Goal: Transaction & Acquisition: Book appointment/travel/reservation

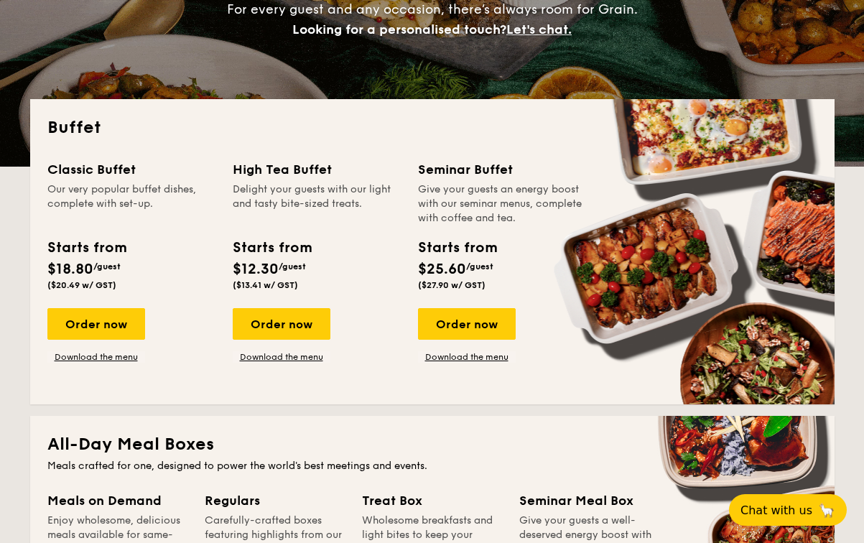
scroll to position [207, 0]
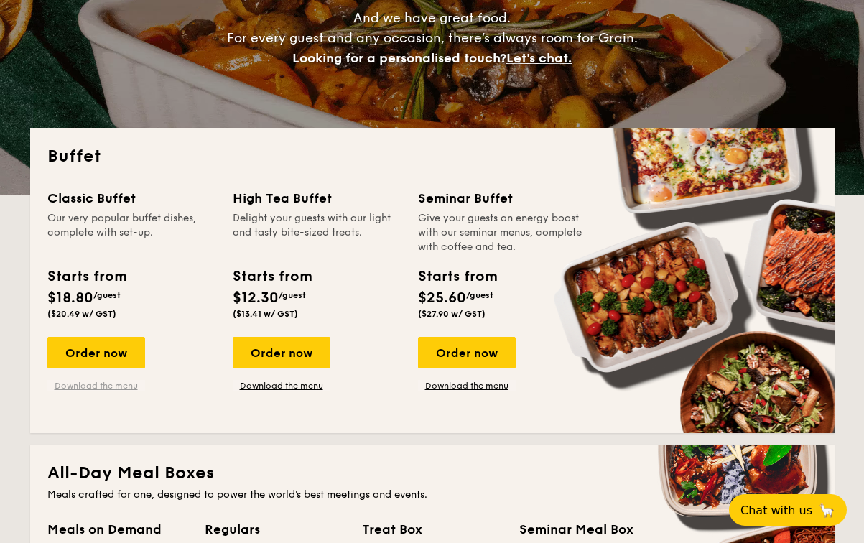
click at [96, 383] on link "Download the menu" at bounding box center [96, 385] width 98 height 11
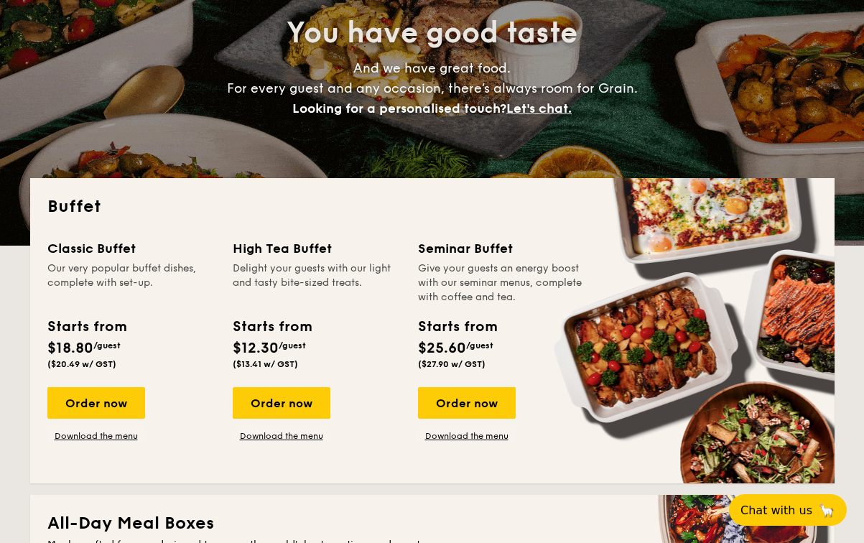
scroll to position [355, 0]
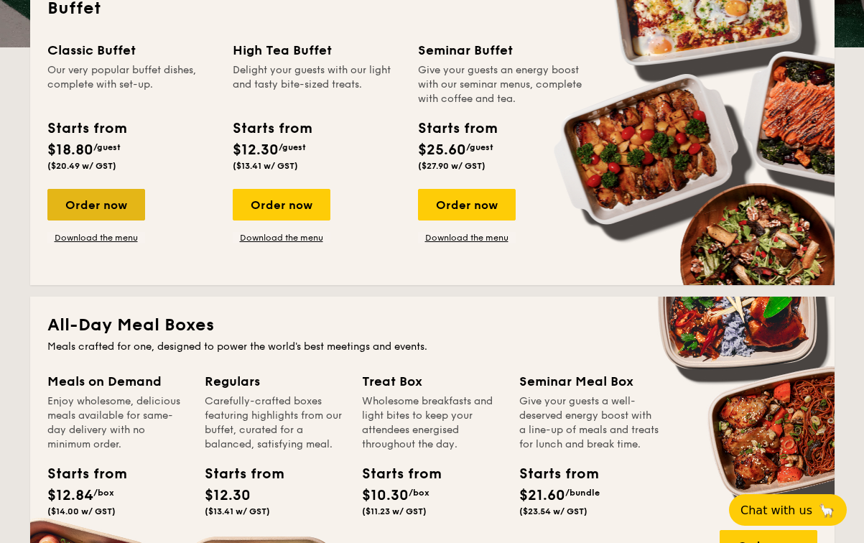
click at [117, 198] on div "Order now" at bounding box center [96, 205] width 98 height 32
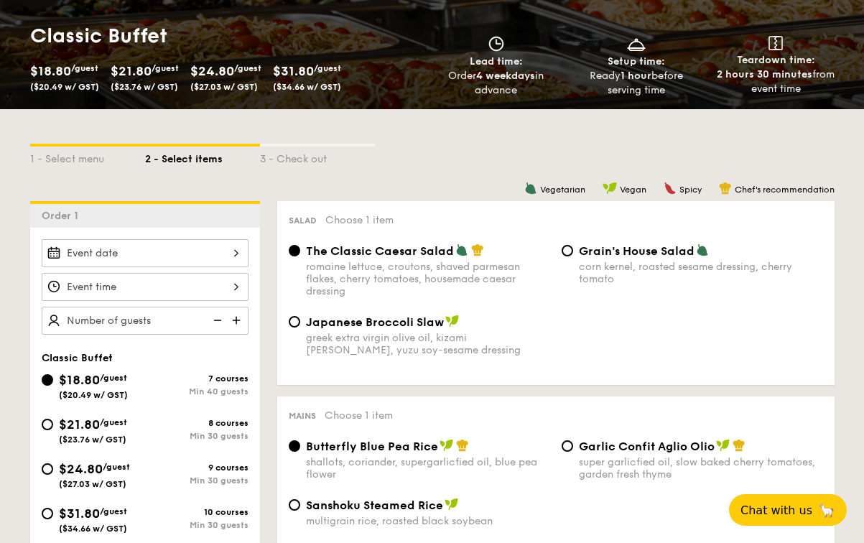
scroll to position [215, 0]
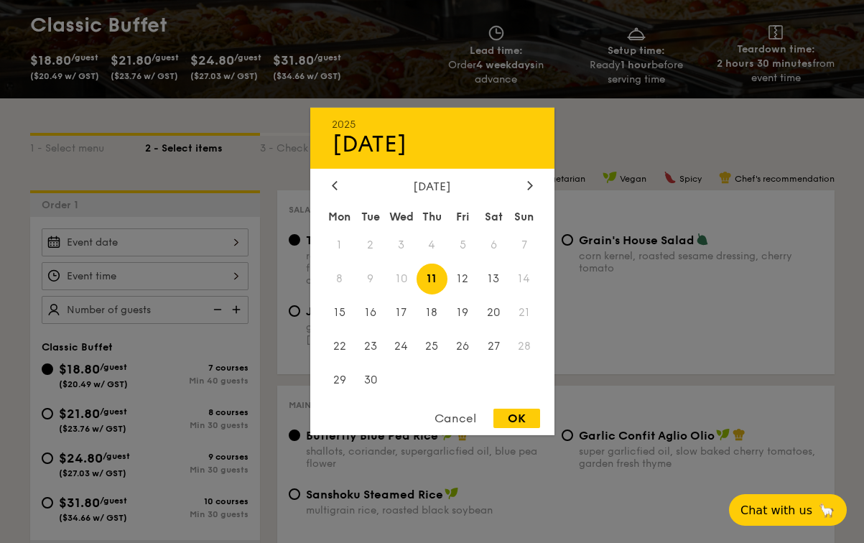
click at [190, 238] on div "2025 Sep 11 September 2025 Mon Tue Wed Thu Fri Sat Sun 1 2 3 4 5 6 7 8 9 10 11 …" at bounding box center [145, 242] width 207 height 28
click at [498, 275] on span "13" at bounding box center [494, 279] width 31 height 31
click at [518, 415] on div "OK" at bounding box center [517, 418] width 47 height 19
type input "Sep 13, 2025"
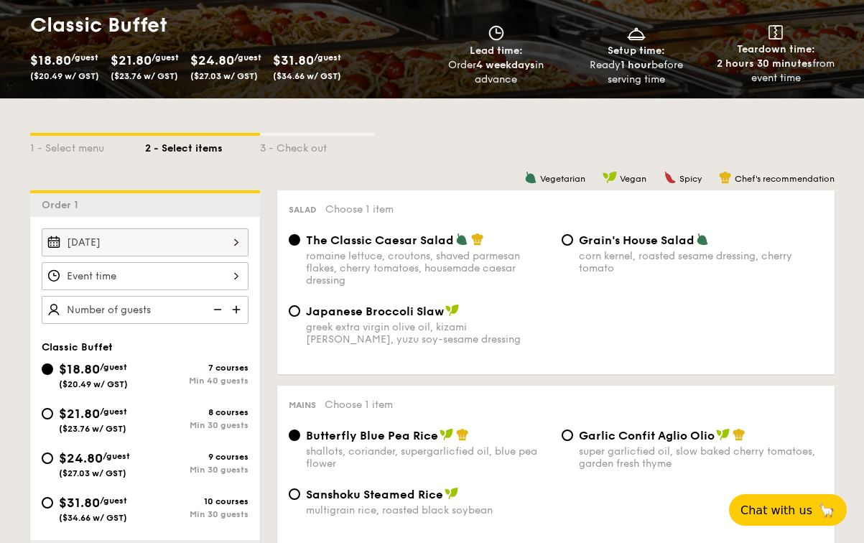
click at [181, 277] on div at bounding box center [145, 276] width 207 height 28
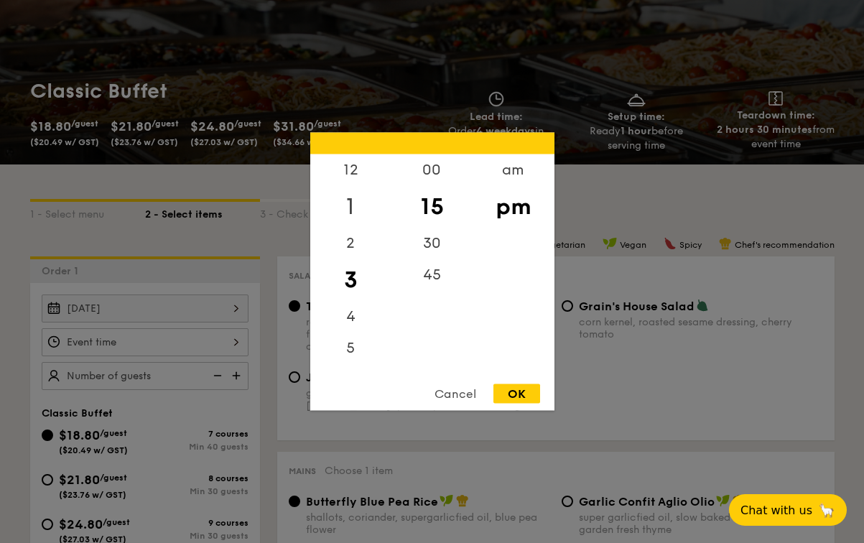
scroll to position [154, 0]
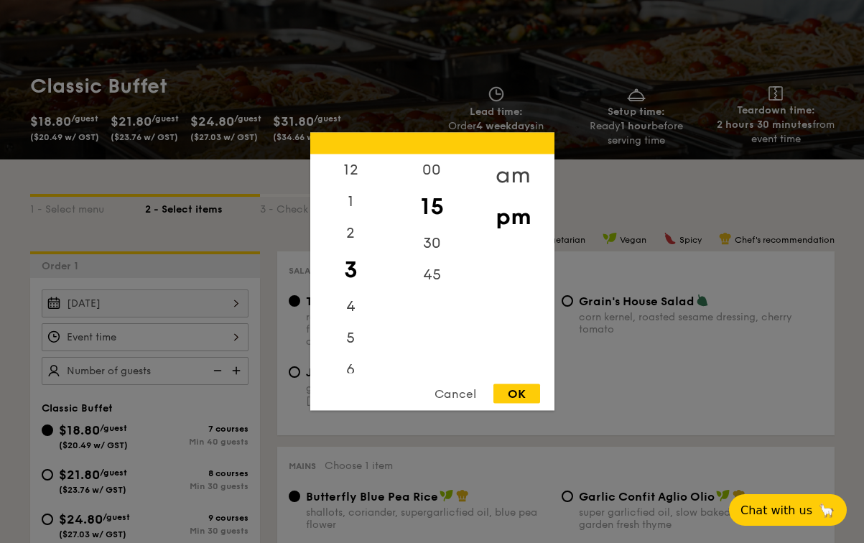
click at [504, 167] on div "am" at bounding box center [513, 175] width 81 height 42
click at [350, 255] on div "3" at bounding box center [350, 265] width 81 height 32
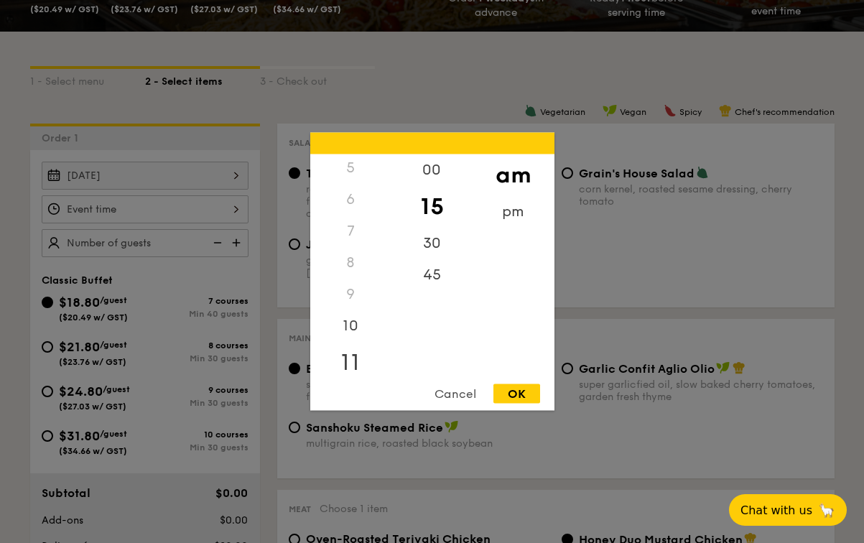
click at [350, 352] on div "11" at bounding box center [350, 363] width 81 height 42
click at [426, 246] on div "30" at bounding box center [432, 249] width 81 height 42
click at [525, 392] on div "OK" at bounding box center [517, 393] width 47 height 19
type input "11:30AM"
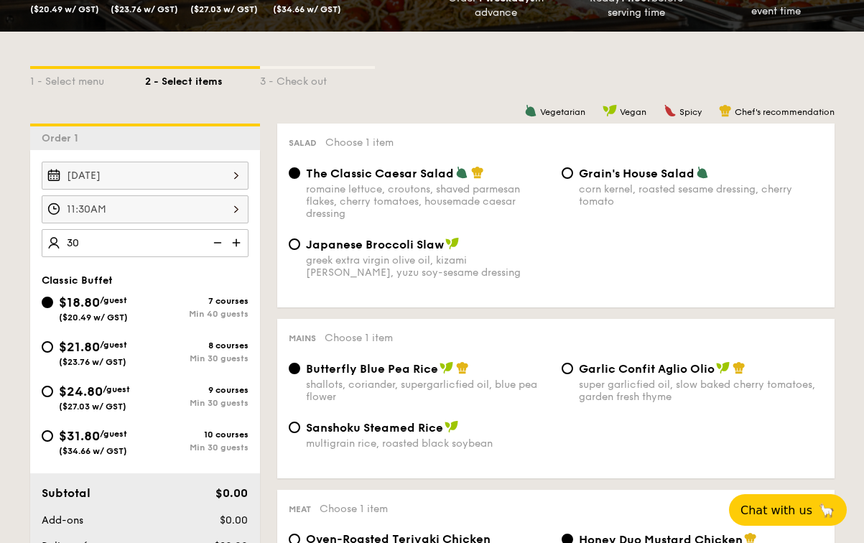
click at [175, 262] on div "Sep 13, 2025 11:30AM 30 Classic Buffet $18.80 /guest ($20.49 w/ GST) 7 courses …" at bounding box center [145, 357] width 230 height 415
type input "40 guests"
click at [254, 274] on div "Classic Buffet $18.80 /guest ($20.49 w/ GST) 7 courses Min 40 guests $21.80 /gu…" at bounding box center [145, 372] width 230 height 196
click at [53, 392] on div "$24.80 /guest ($27.03 w/ GST)" at bounding box center [93, 397] width 103 height 30
click at [53, 392] on input "$24.80 /guest ($27.03 w/ GST) 9 courses Min 30 guests" at bounding box center [47, 391] width 11 height 11
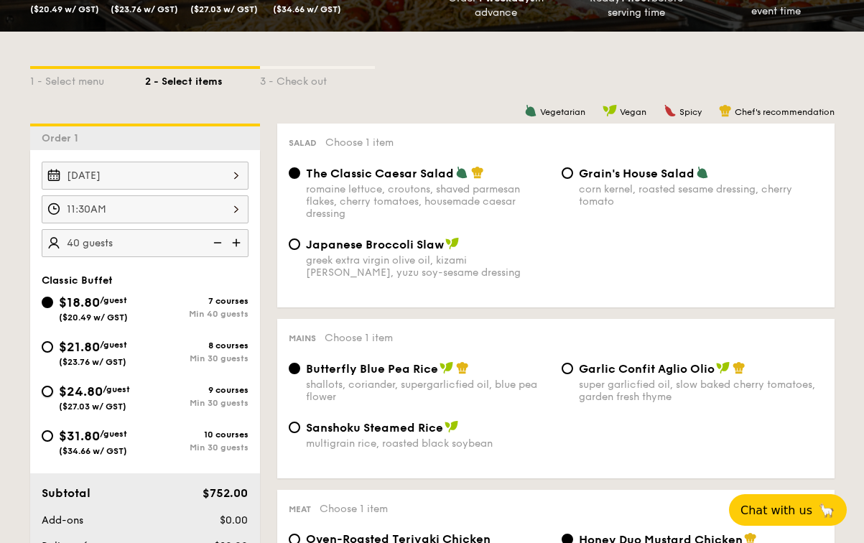
radio input "true"
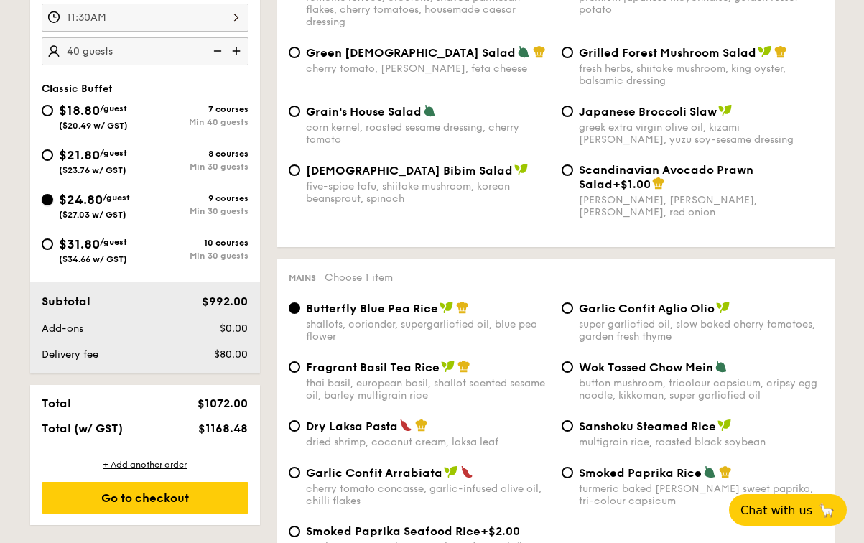
scroll to position [473, 0]
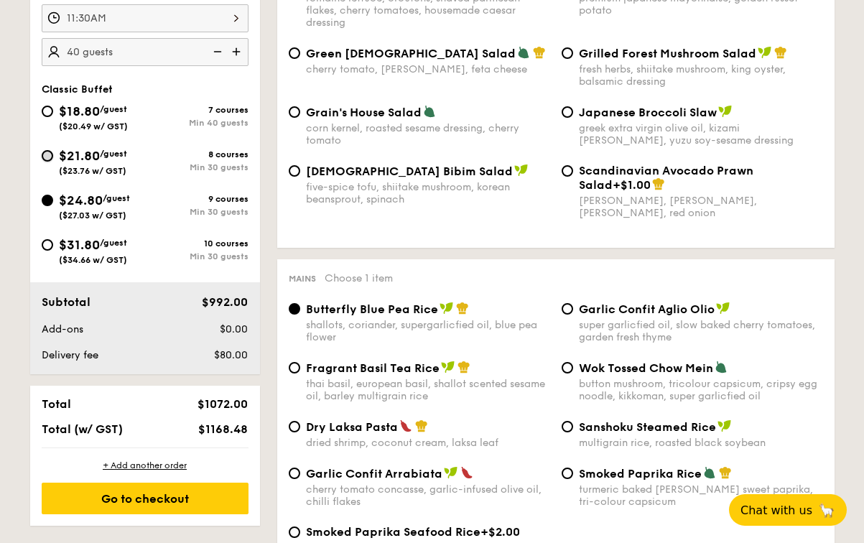
click at [47, 154] on input "$21.80 /guest ($23.76 w/ GST) 8 courses Min 30 guests" at bounding box center [47, 155] width 11 height 11
radio input "true"
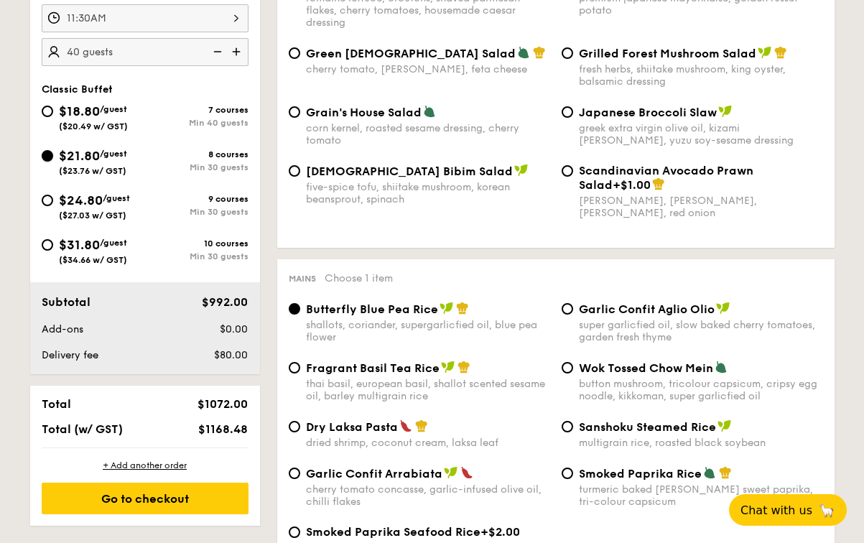
radio input "true"
type input "30 guests"
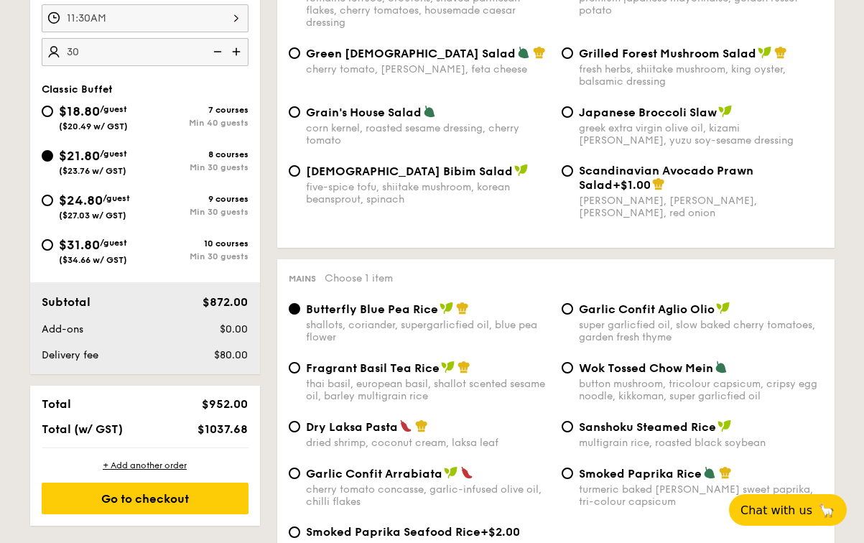
click at [220, 83] on div "Sep 13, 2025 11:30AM 30 guests Classic Buffet $18.80 /guest ($20.49 w/ GST) 7 c…" at bounding box center [145, 166] width 230 height 415
click at [62, 186] on div "$18.80 /guest ($20.49 w/ GST) 7 courses Min 40 guests $21.80 /guest ($23.76 w/ …" at bounding box center [145, 190] width 218 height 178
click at [73, 210] on div "$24.80 /guest ($27.03 w/ GST)" at bounding box center [94, 205] width 71 height 30
click at [53, 206] on input "$24.80 /guest ($27.03 w/ GST) 9 courses Min 30 guests" at bounding box center [47, 200] width 11 height 11
radio input "true"
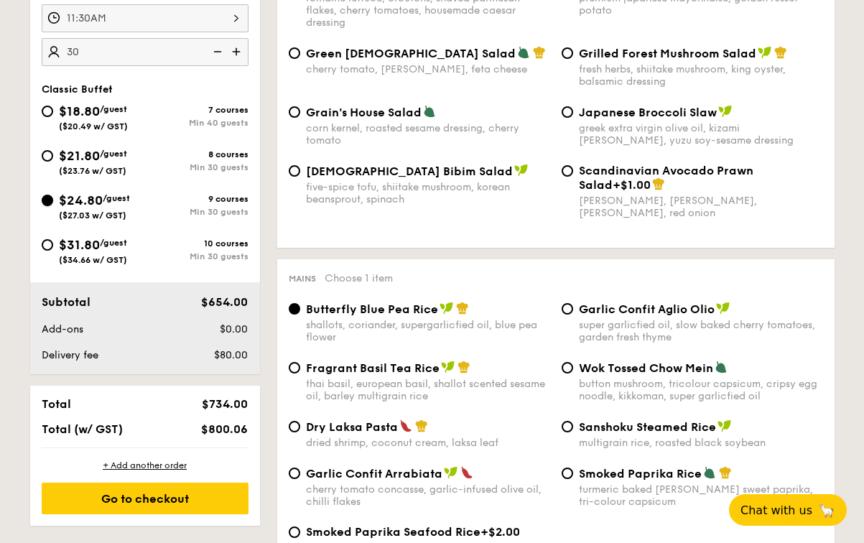
radio input "true"
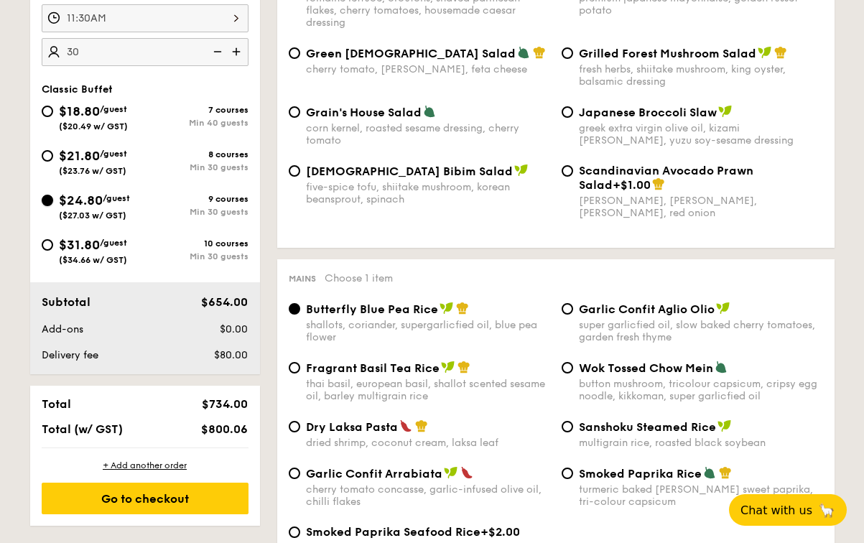
radio input "true"
click at [96, 172] on span "($23.76 w/ GST)" at bounding box center [93, 171] width 68 height 10
click at [53, 162] on input "$21.80 /guest ($23.76 w/ GST) 8 courses Min 30 guests" at bounding box center [47, 155] width 11 height 11
radio input "true"
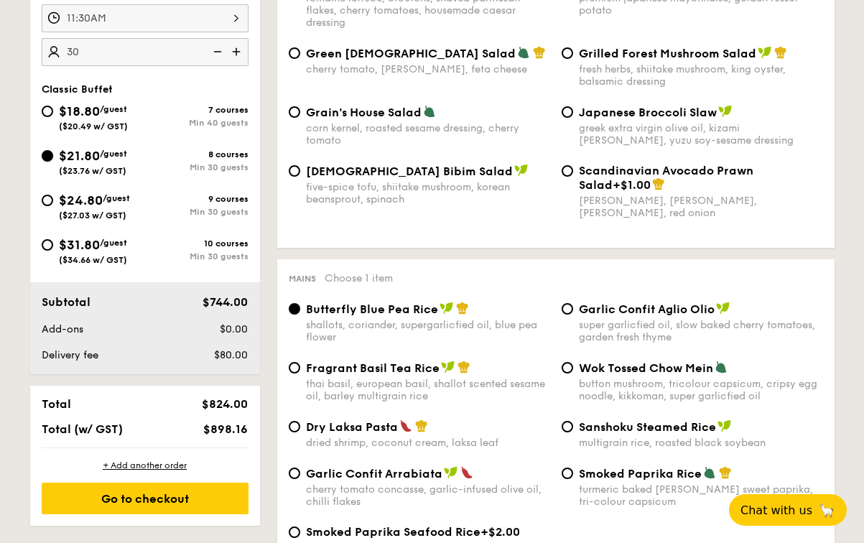
radio input "true"
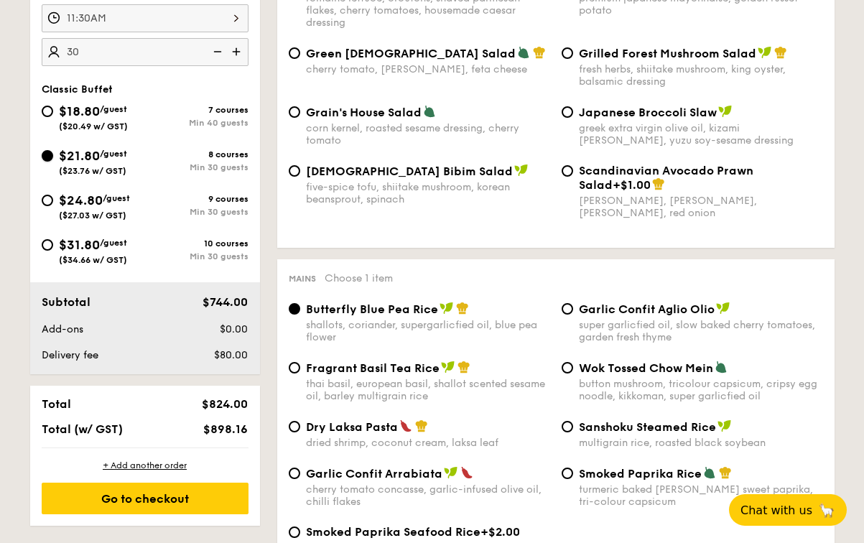
radio input "true"
click at [89, 110] on span "$18.80" at bounding box center [79, 111] width 41 height 16
click at [53, 110] on input "$18.80 /guest ($20.49 w/ GST) 7 courses Min 40 guests" at bounding box center [47, 111] width 11 height 11
radio input "true"
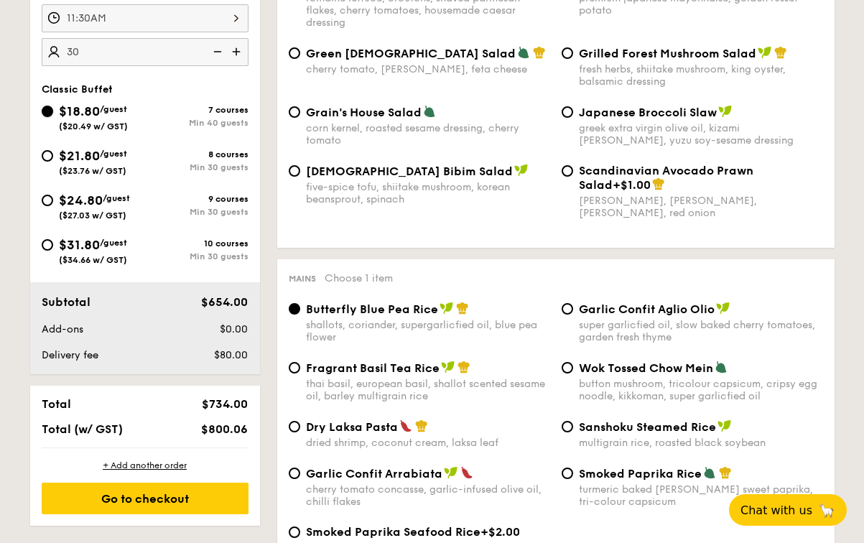
radio input "true"
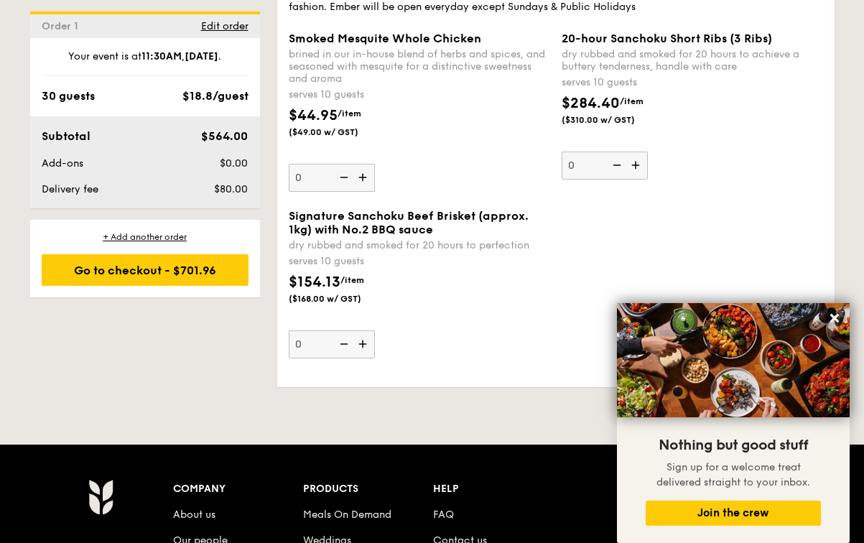
scroll to position [1732, 0]
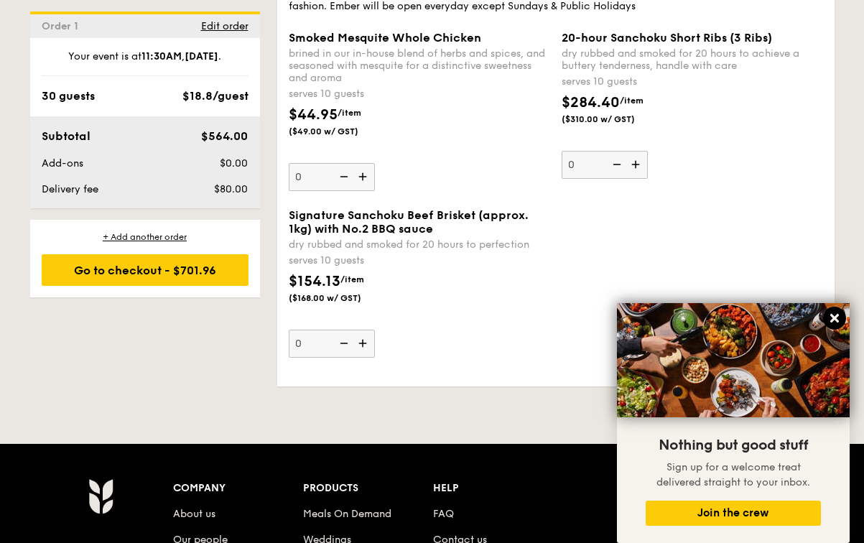
click at [834, 317] on icon at bounding box center [835, 318] width 9 height 9
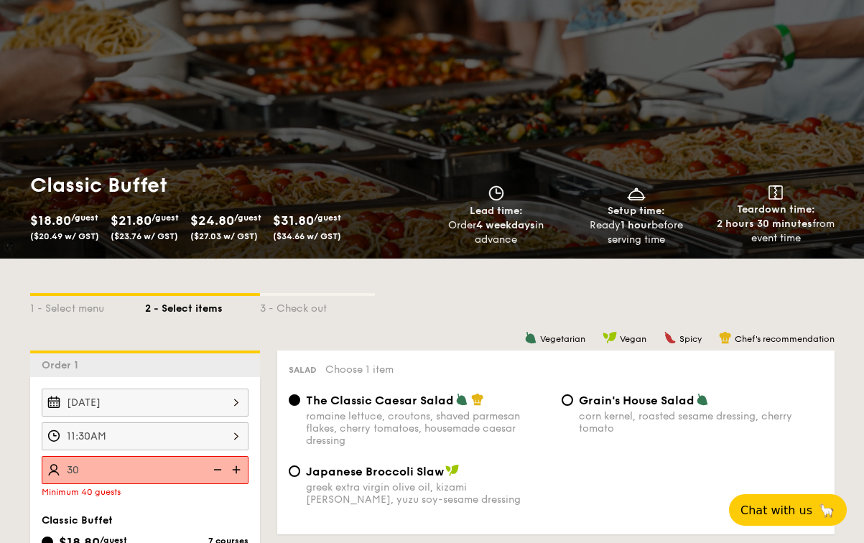
scroll to position [0, 0]
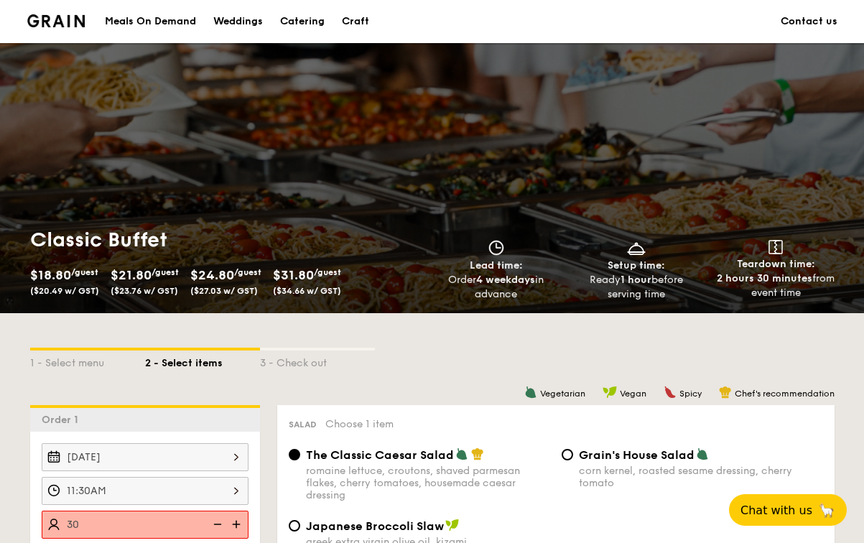
click at [816, 12] on link "Contact us" at bounding box center [809, 21] width 57 height 43
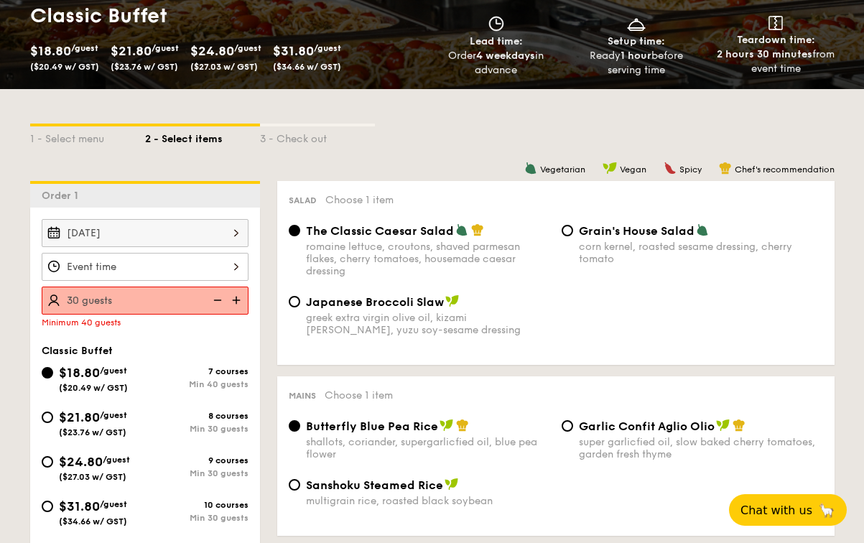
scroll to position [366, 0]
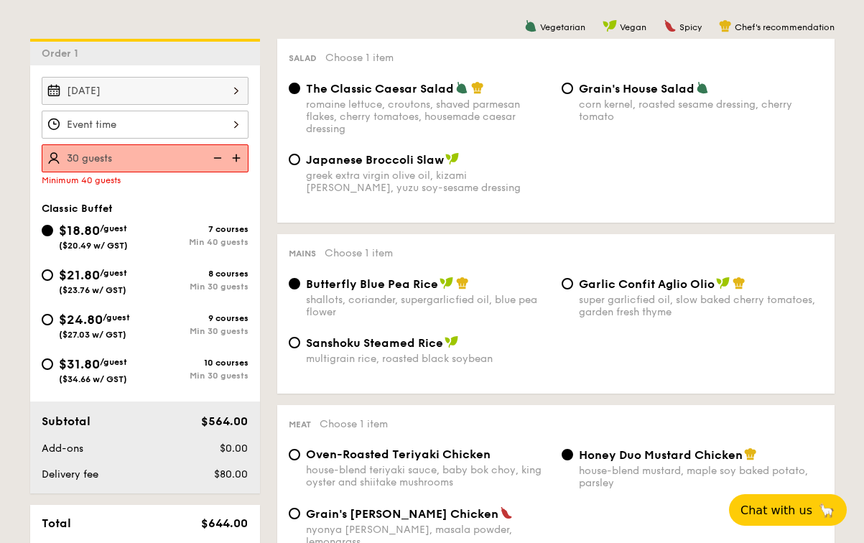
click at [107, 327] on div "$24.80 /guest ($27.03 w/ GST)" at bounding box center [94, 325] width 71 height 30
click at [53, 326] on input "$24.80 /guest ($27.03 w/ GST) 9 courses Min 30 guests" at bounding box center [47, 319] width 11 height 11
radio input "true"
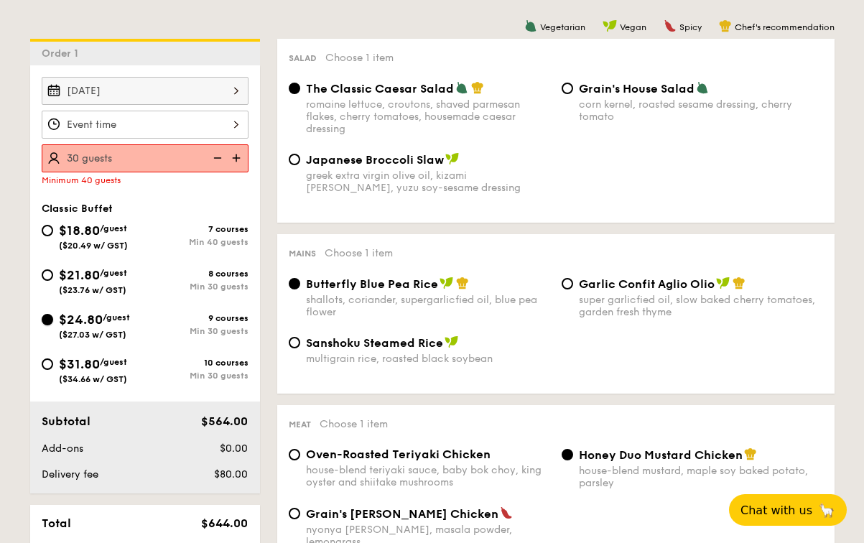
radio input "true"
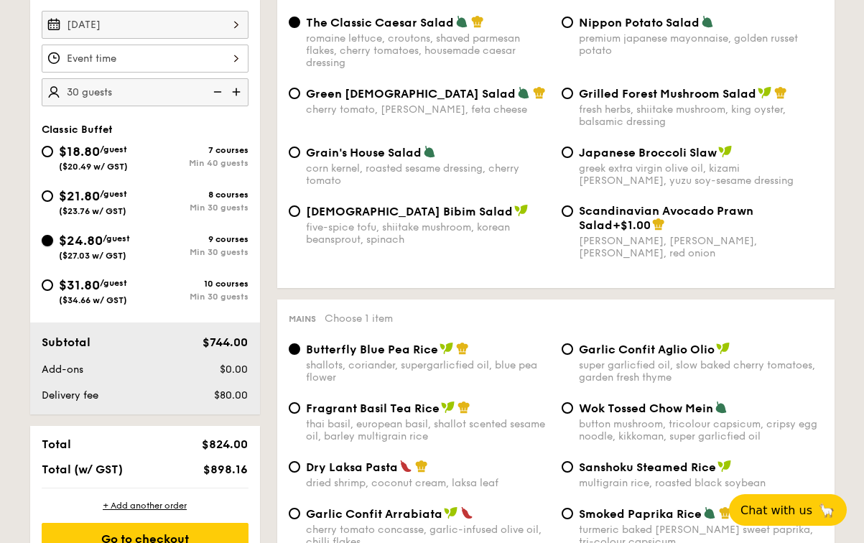
scroll to position [444, 0]
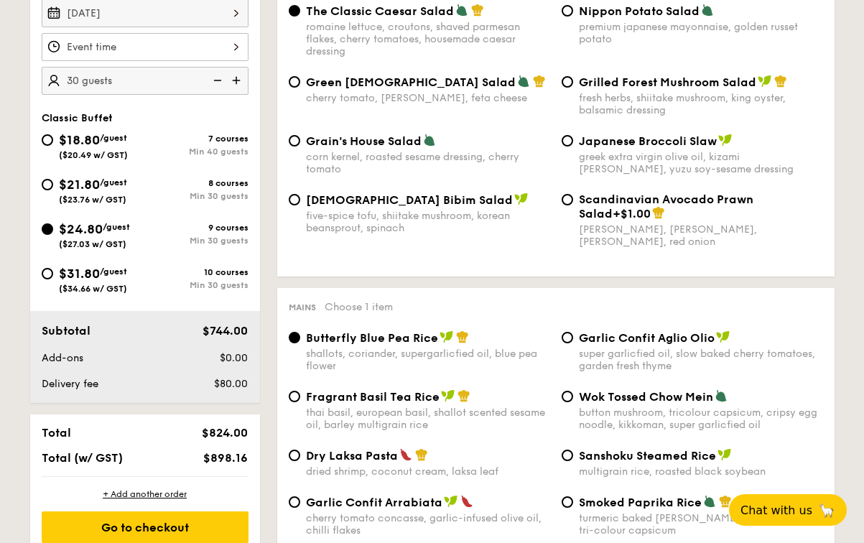
click at [91, 188] on span "$21.80" at bounding box center [79, 185] width 41 height 16
click at [53, 188] on input "$21.80 /guest ($23.76 w/ GST) 8 courses Min 30 guests" at bounding box center [47, 184] width 11 height 11
radio input "true"
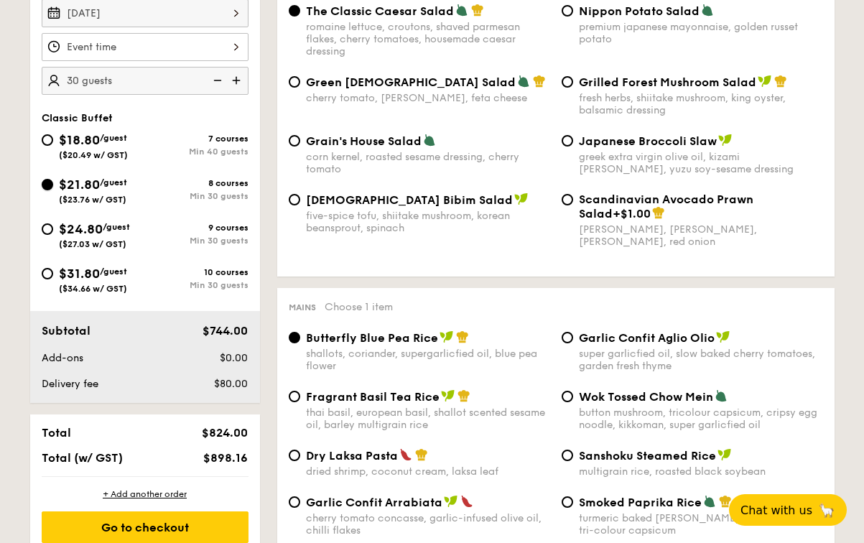
radio input "true"
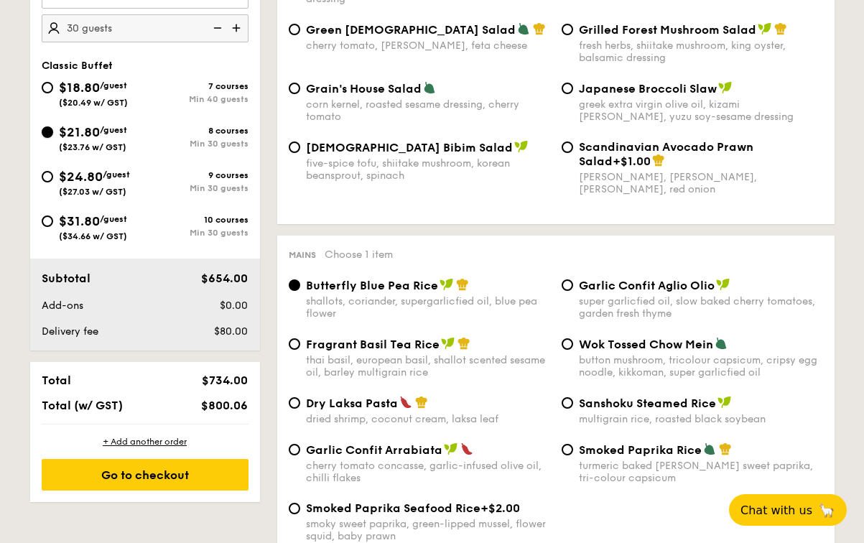
scroll to position [499, 0]
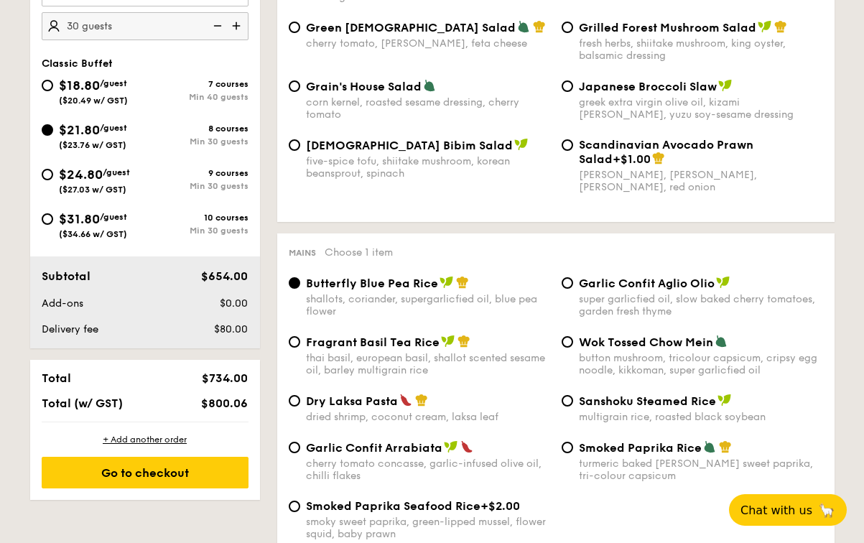
click at [98, 183] on div "$24.80 /guest ($27.03 w/ GST)" at bounding box center [94, 180] width 71 height 30
click at [53, 180] on input "$24.80 /guest ($27.03 w/ GST) 9 courses Min 30 guests" at bounding box center [47, 174] width 11 height 11
radio input "true"
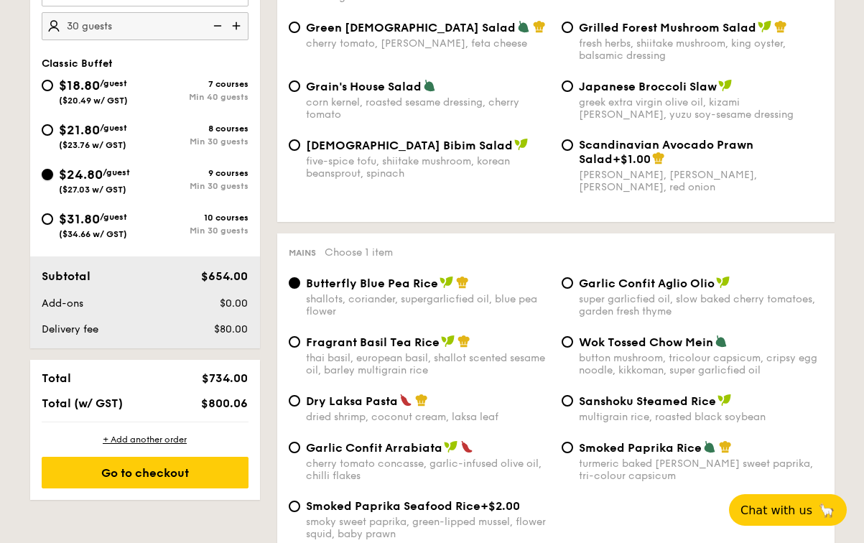
radio input "true"
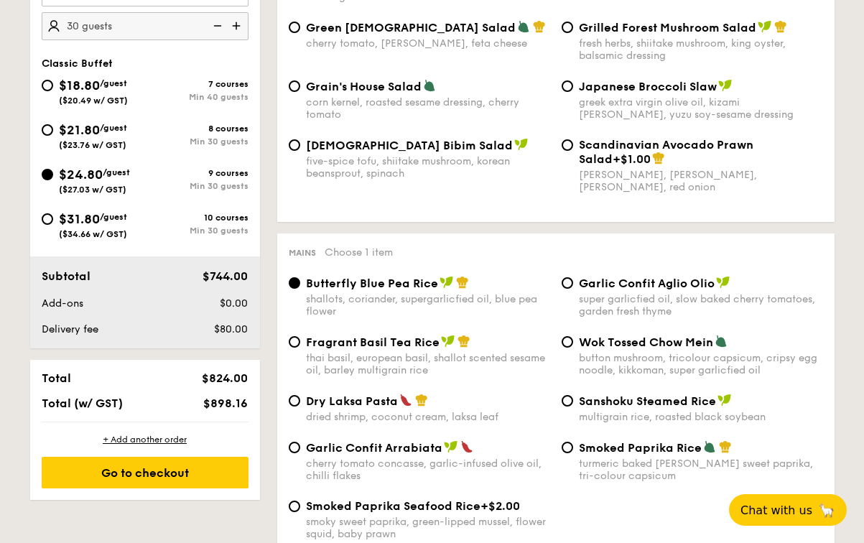
click at [88, 101] on span "($20.49 w/ GST)" at bounding box center [93, 101] width 69 height 10
click at [53, 91] on input "$18.80 /guest ($20.49 w/ GST) 7 courses Min 40 guests" at bounding box center [47, 85] width 11 height 11
radio input "true"
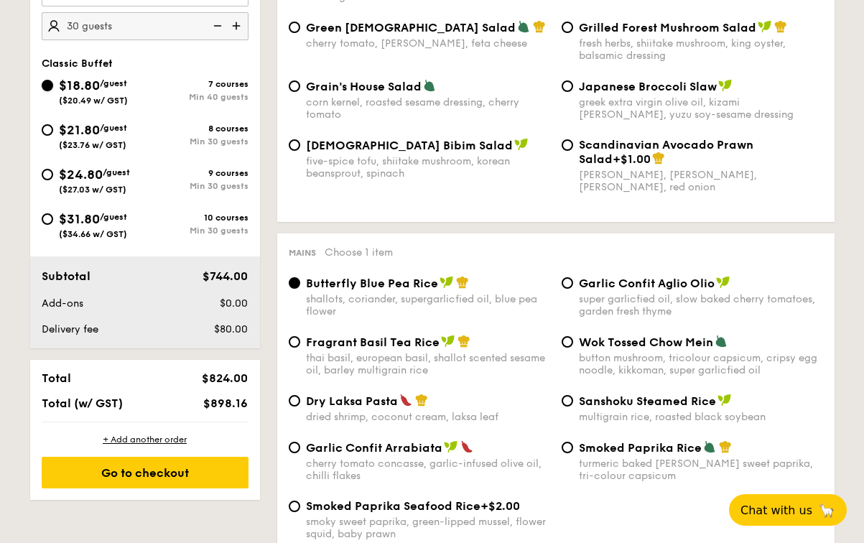
radio input "true"
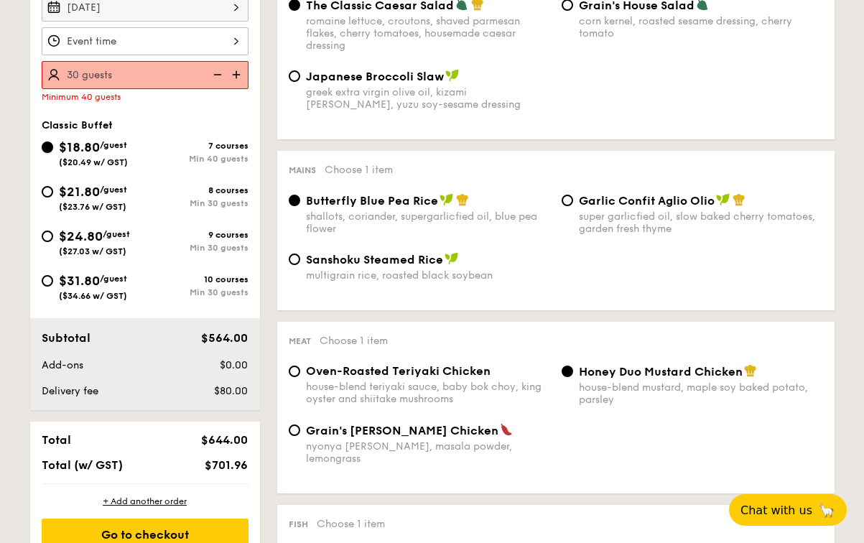
scroll to position [439, 0]
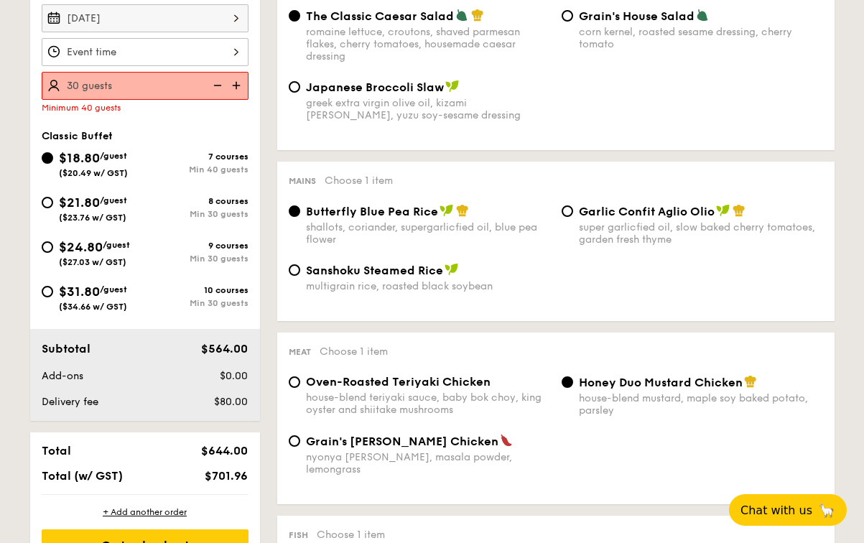
click at [237, 88] on img at bounding box center [238, 85] width 22 height 27
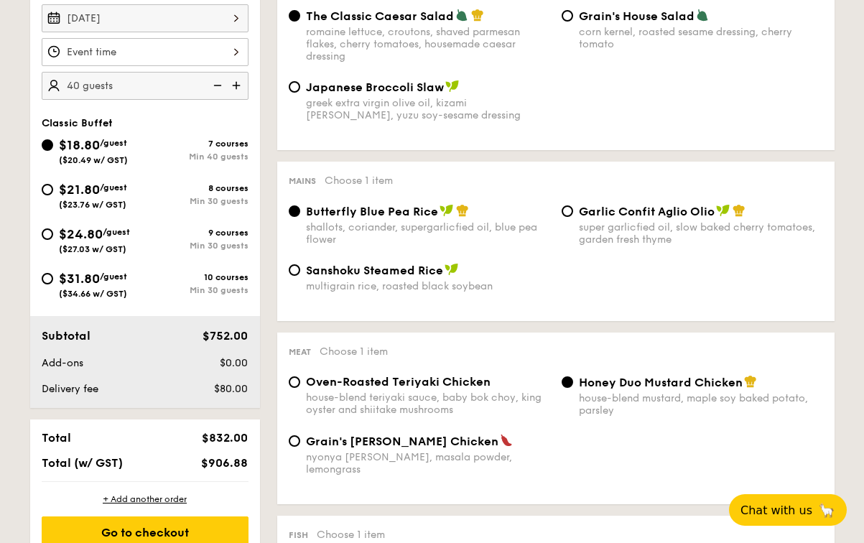
click at [237, 88] on img at bounding box center [238, 85] width 22 height 27
click at [215, 78] on img at bounding box center [217, 85] width 22 height 27
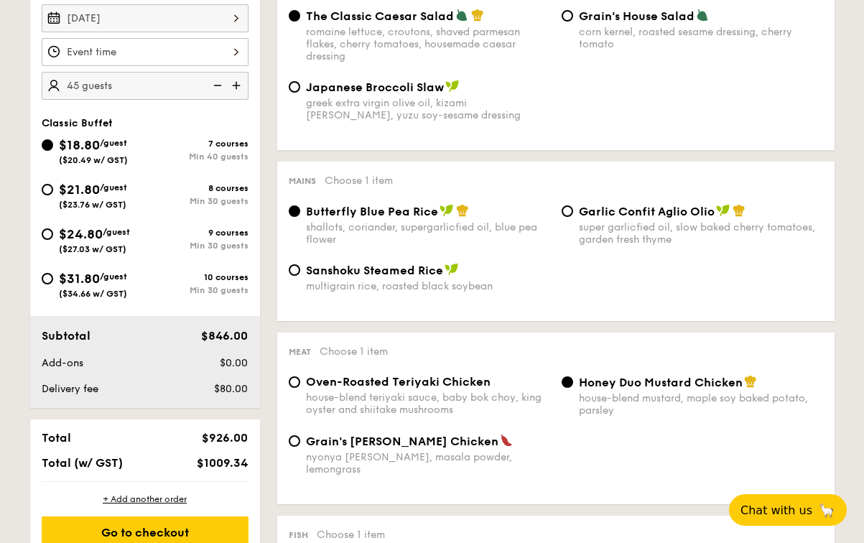
click at [215, 78] on img at bounding box center [217, 85] width 22 height 27
type input "40 guests"
click at [95, 177] on div "$18.80 /guest ($20.49 w/ GST) 7 courses Min 40 guests $21.80 /guest ($23.76 w/ …" at bounding box center [145, 224] width 218 height 178
click at [84, 184] on span "$21.80" at bounding box center [79, 190] width 41 height 16
click at [53, 184] on input "$21.80 /guest ($23.76 w/ GST) 8 courses Min 30 guests" at bounding box center [47, 189] width 11 height 11
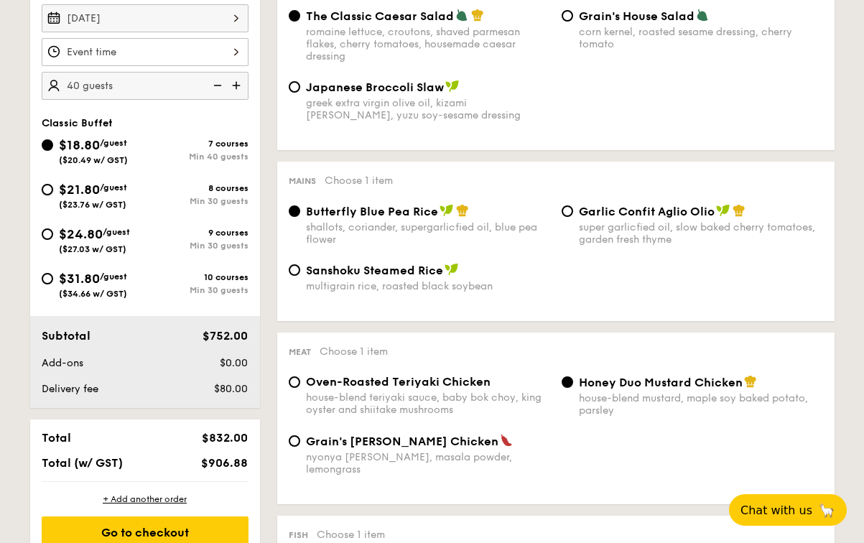
radio input "true"
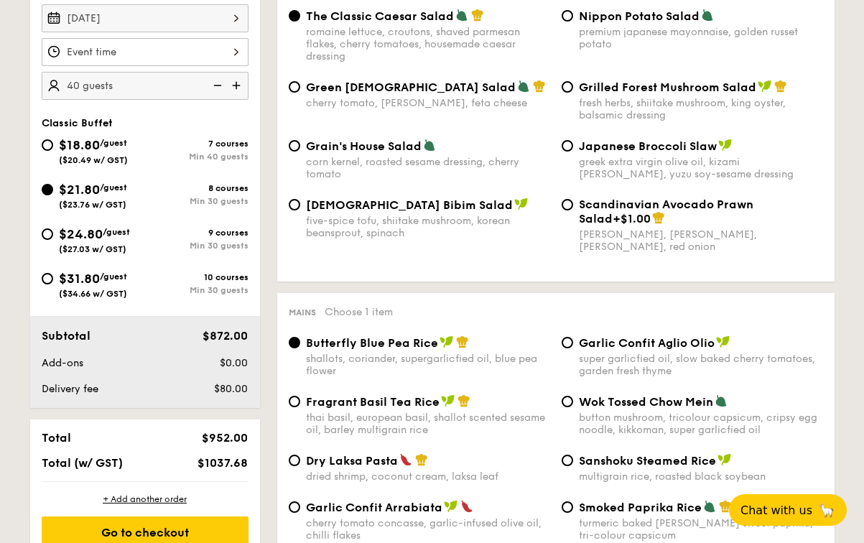
click at [220, 79] on img at bounding box center [217, 85] width 22 height 27
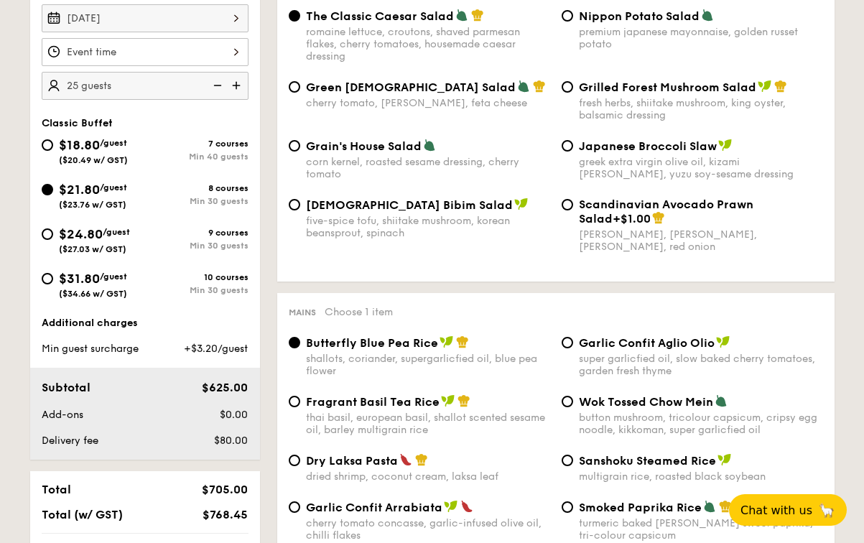
click at [220, 79] on img at bounding box center [217, 85] width 22 height 27
click at [240, 79] on img at bounding box center [238, 85] width 22 height 27
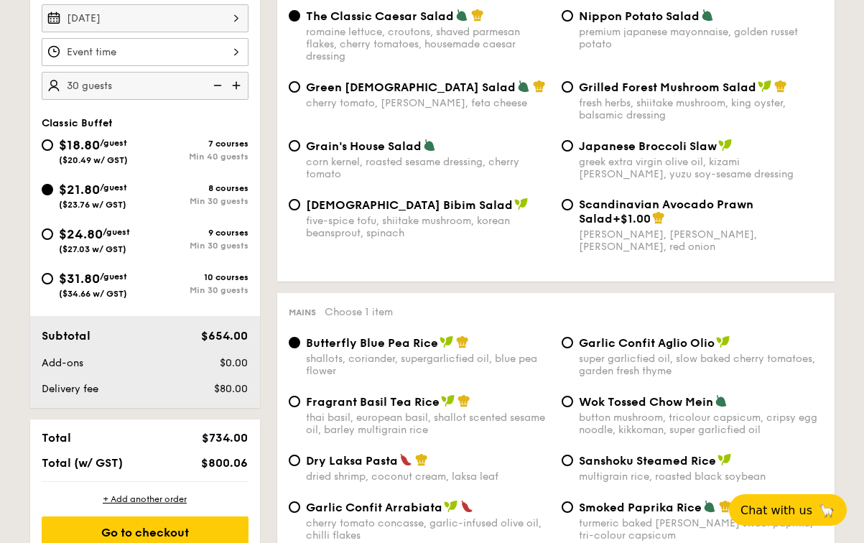
click at [236, 88] on img at bounding box center [238, 85] width 22 height 27
click at [239, 91] on img at bounding box center [238, 85] width 22 height 27
click at [216, 88] on img at bounding box center [217, 85] width 22 height 27
type input "35 guests"
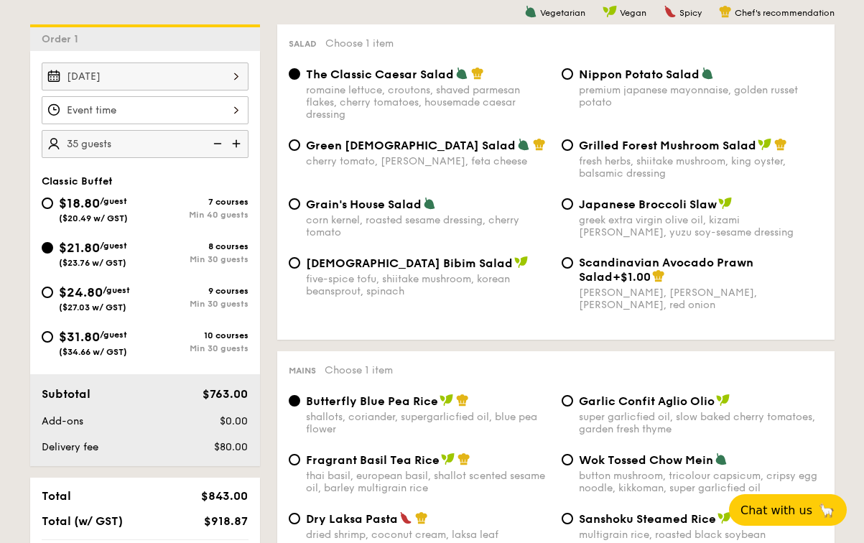
scroll to position [385, 0]
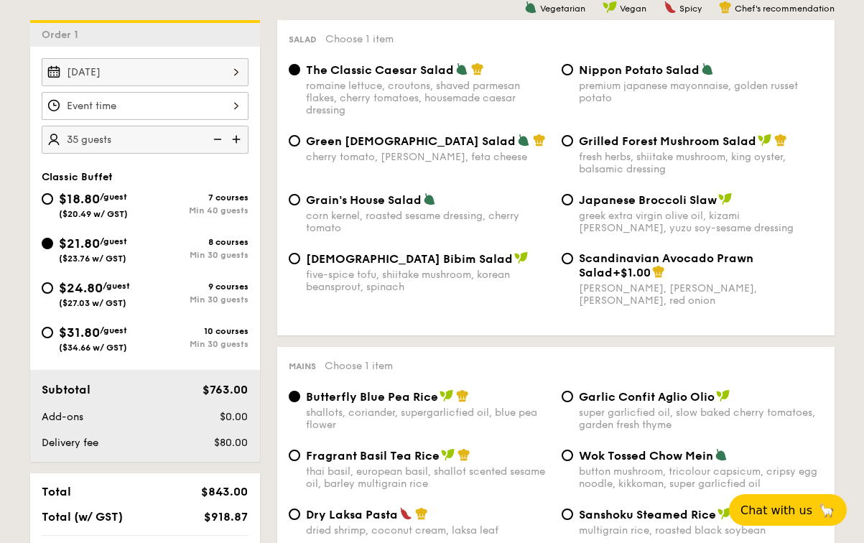
click at [94, 290] on span "$24.80" at bounding box center [81, 288] width 44 height 16
click at [53, 290] on input "$24.80 /guest ($27.03 w/ GST) 9 courses Min 30 guests" at bounding box center [47, 287] width 11 height 11
radio input "true"
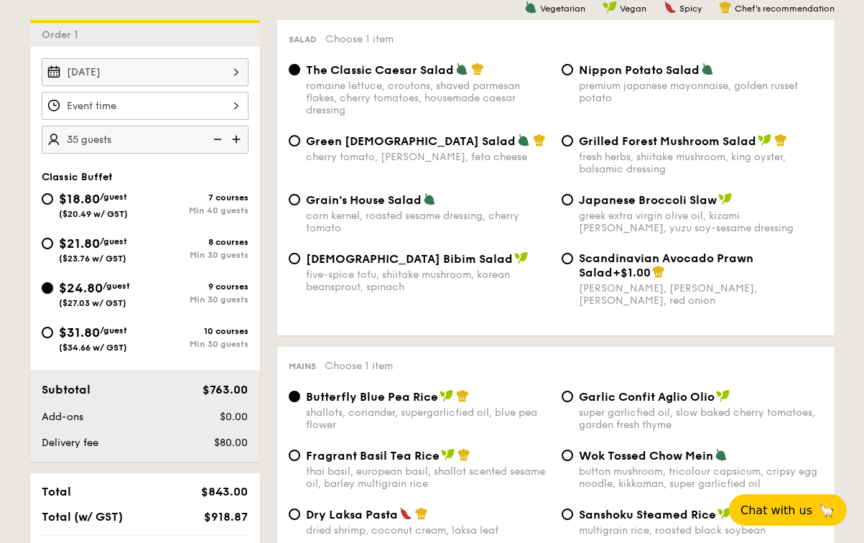
radio input "true"
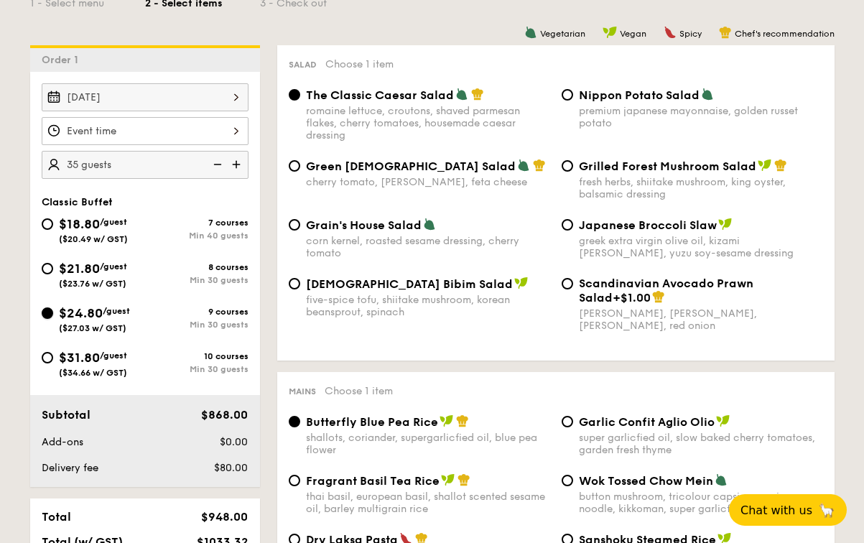
scroll to position [367, 0]
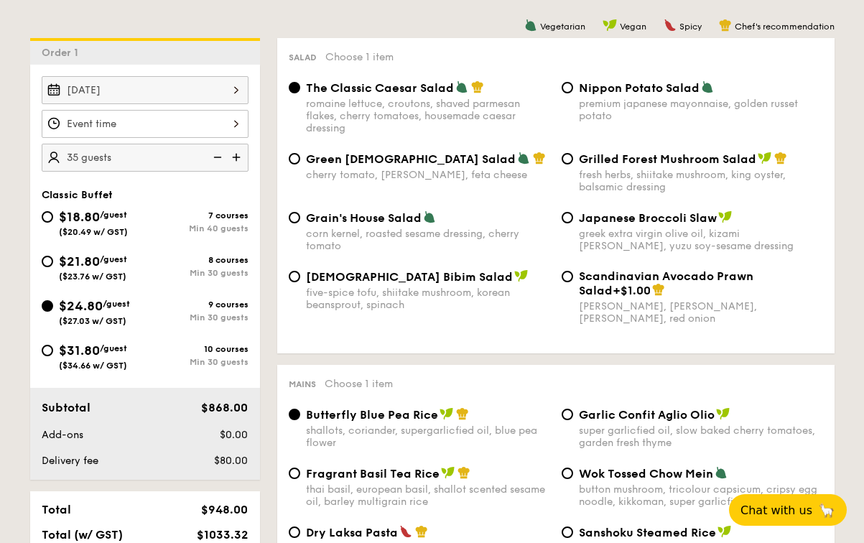
click at [80, 280] on span "($23.76 w/ GST)" at bounding box center [93, 277] width 68 height 10
click at [53, 267] on input "$21.80 /guest ($23.76 w/ GST) 8 courses Min 30 guests" at bounding box center [47, 261] width 11 height 11
radio input "true"
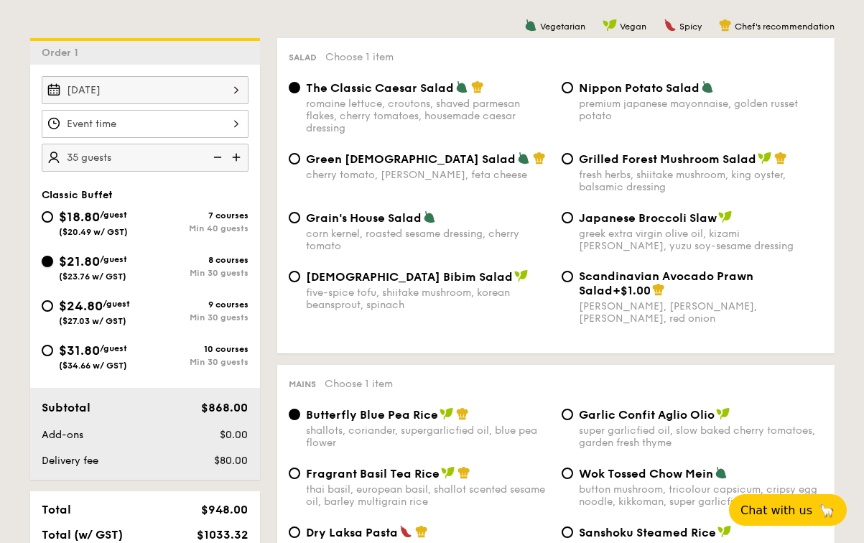
radio input "true"
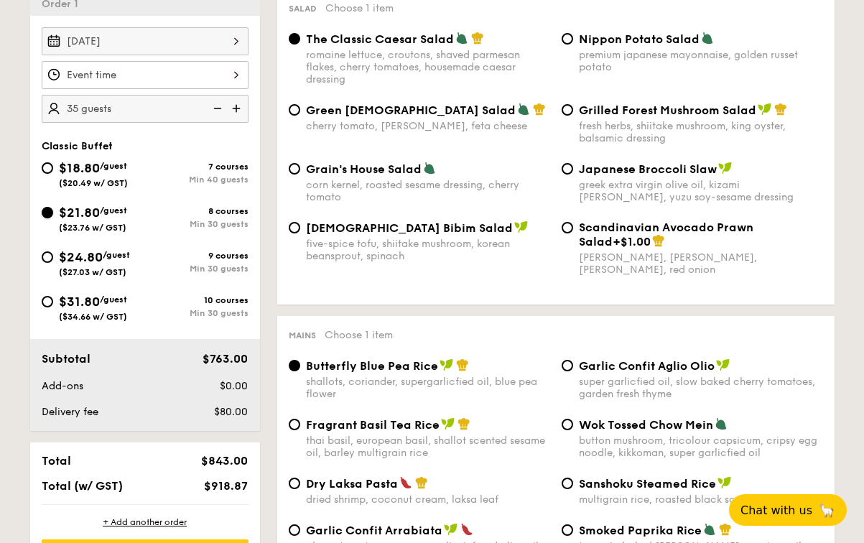
scroll to position [420, 0]
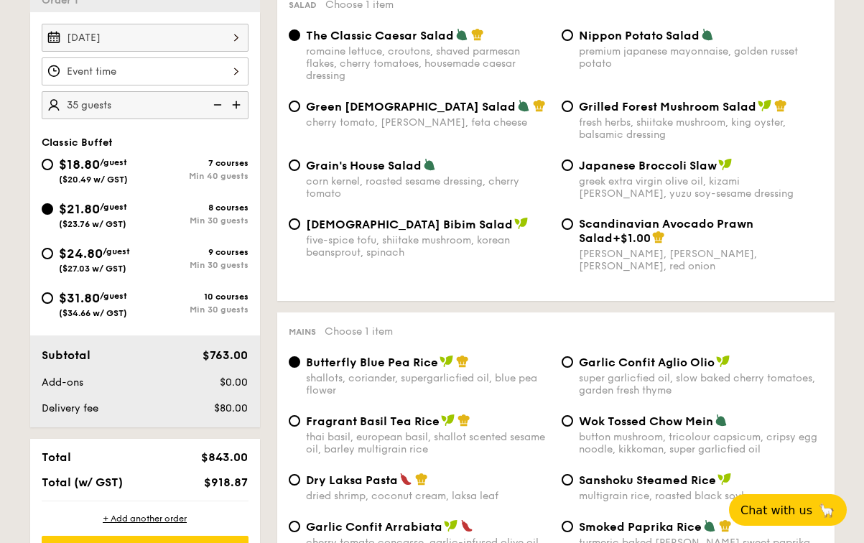
click at [105, 180] on span "($20.49 w/ GST)" at bounding box center [93, 180] width 69 height 10
click at [53, 170] on input "$18.80 /guest ($20.49 w/ GST) 7 courses Min 40 guests" at bounding box center [47, 164] width 11 height 11
radio input "true"
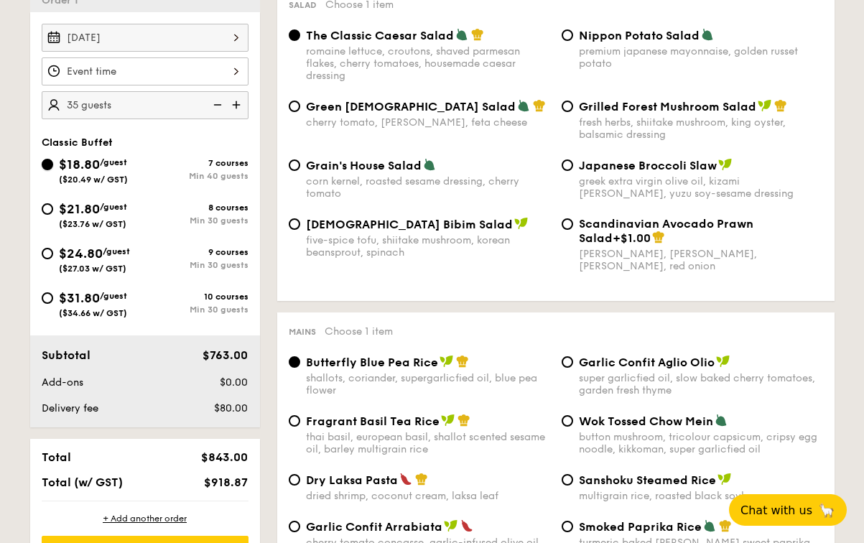
radio input "true"
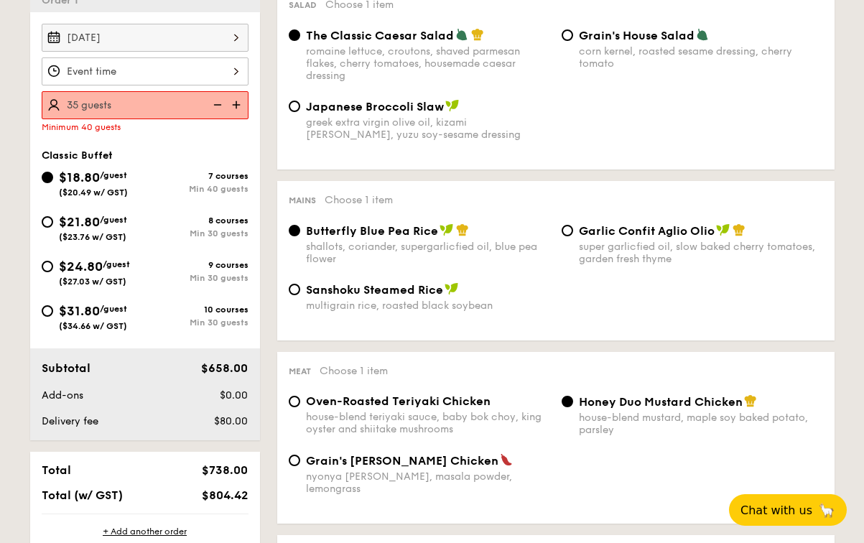
click at [235, 101] on img at bounding box center [238, 104] width 22 height 27
type input "40 guests"
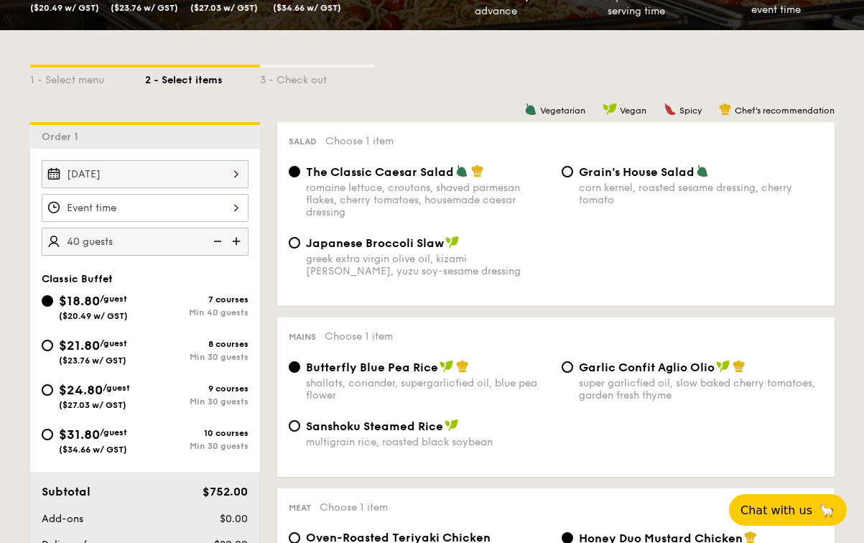
scroll to position [285, 0]
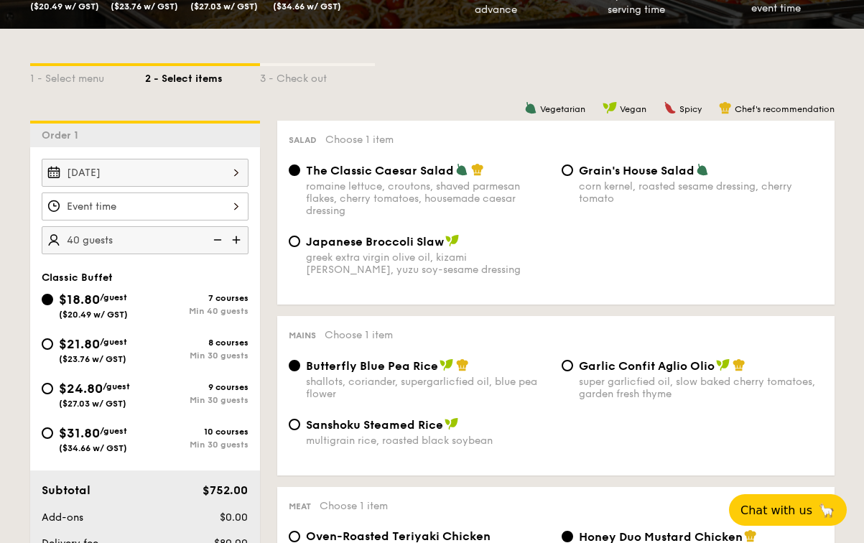
click at [85, 341] on span "$21.80" at bounding box center [79, 344] width 41 height 16
click at [53, 341] on input "$21.80 /guest ($23.76 w/ GST) 8 courses Min 30 guests" at bounding box center [47, 343] width 11 height 11
radio input "true"
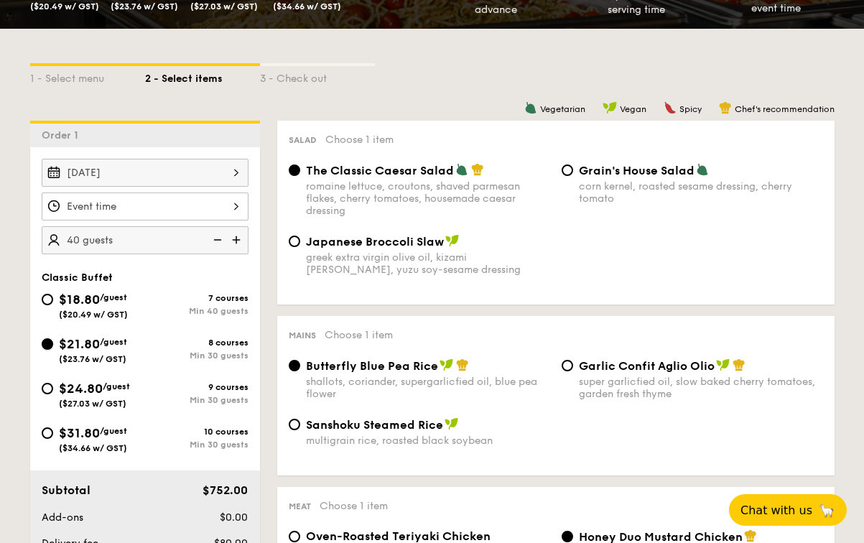
radio input "true"
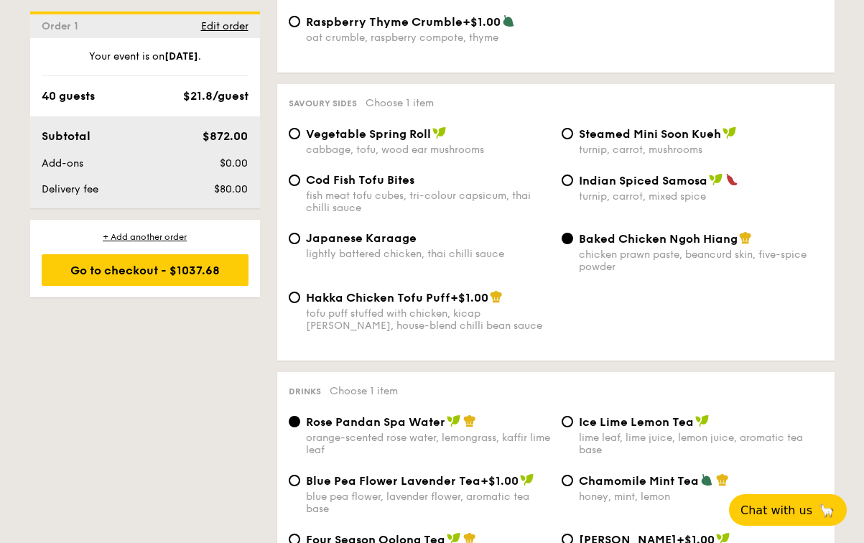
scroll to position [2452, 0]
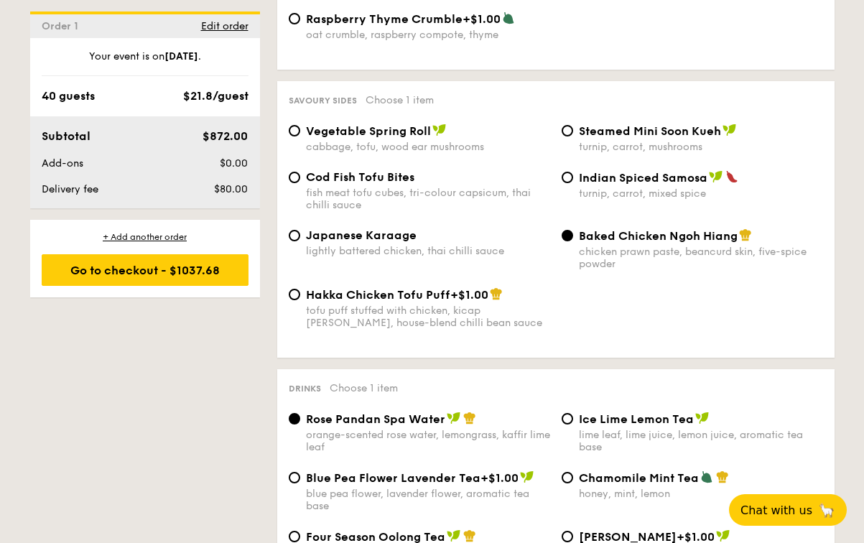
click at [311, 174] on span "Cod Fish Tofu Bites" at bounding box center [360, 177] width 109 height 14
click at [300, 174] on input "Cod Fish Tofu Bites fish meat tofu cubes, tri-colour capsicum, thai chilli sauce" at bounding box center [294, 177] width 11 height 11
radio input "true"
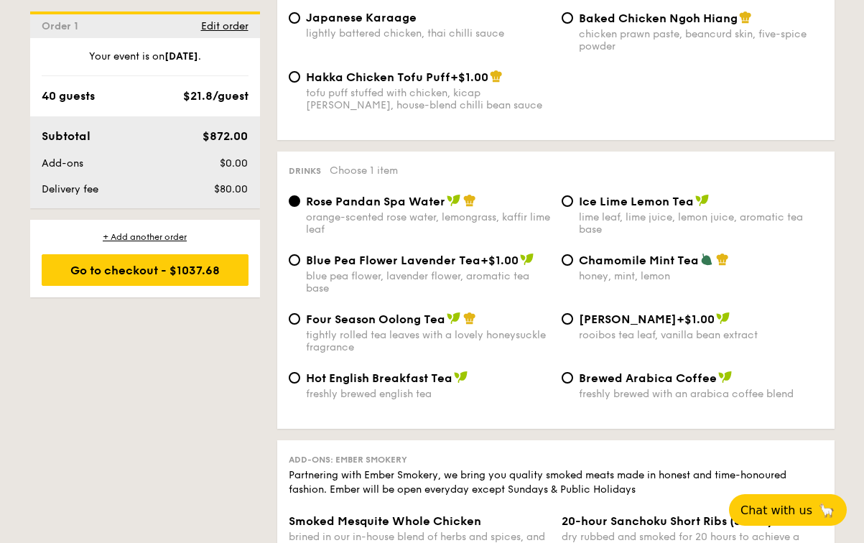
scroll to position [2664, 0]
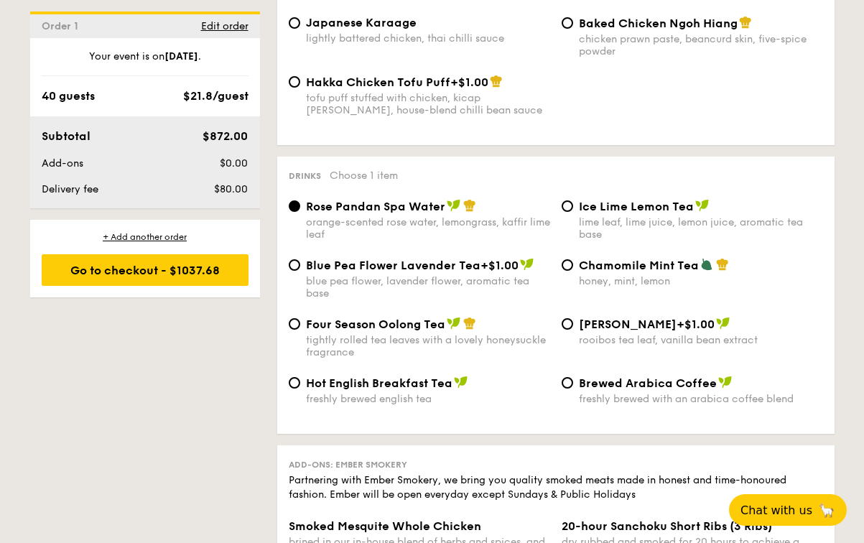
click at [609, 200] on span "Ice Lime Lemon Tea" at bounding box center [636, 207] width 115 height 14
click at [573, 200] on input "Ice Lime Lemon Tea lime leaf, lime juice, lemon juice, aromatic tea base" at bounding box center [567, 205] width 11 height 11
radio input "true"
click at [436, 275] on div "blue pea flower, lavender flower, aromatic tea base" at bounding box center [428, 287] width 244 height 24
click at [300, 271] on input "Blue Pea Flower Lavender Tea +$1.00 blue pea flower, lavender flower, aromatic …" at bounding box center [294, 264] width 11 height 11
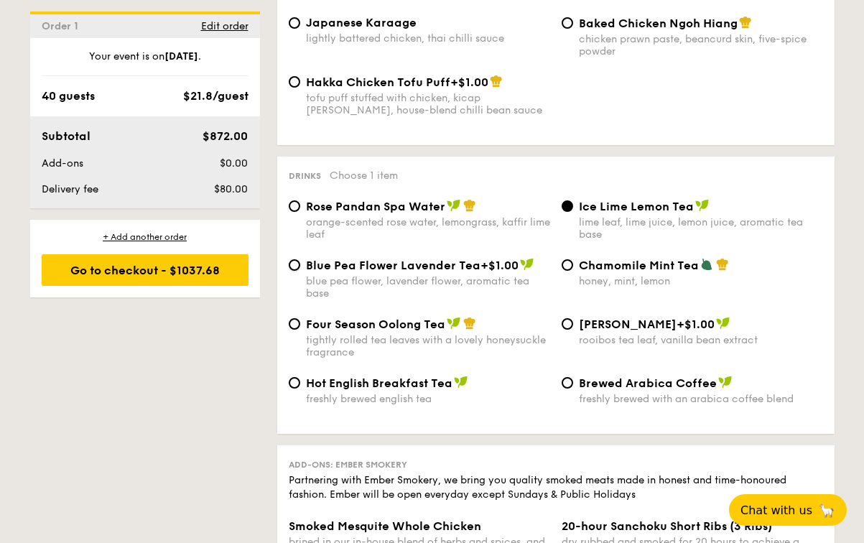
radio input "true"
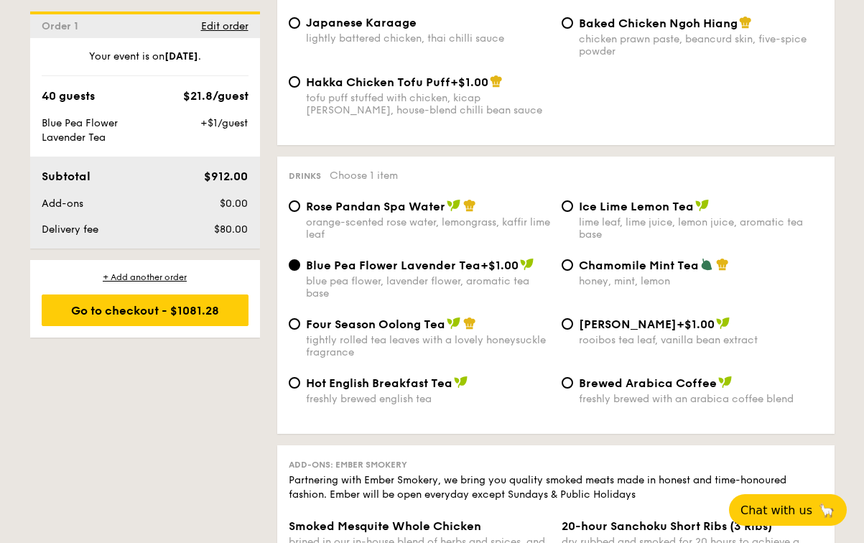
click at [436, 275] on div "blue pea flower, lavender flower, aromatic tea base" at bounding box center [428, 287] width 244 height 24
click at [300, 271] on input "Blue Pea Flower Lavender Tea +$1.00 blue pea flower, lavender flower, aromatic …" at bounding box center [294, 264] width 11 height 11
click at [600, 216] on div "lime leaf, lime juice, lemon juice, aromatic tea base" at bounding box center [701, 228] width 244 height 24
click at [573, 212] on input "Ice Lime Lemon Tea lime leaf, lime juice, lemon juice, aromatic tea base" at bounding box center [567, 205] width 11 height 11
radio input "true"
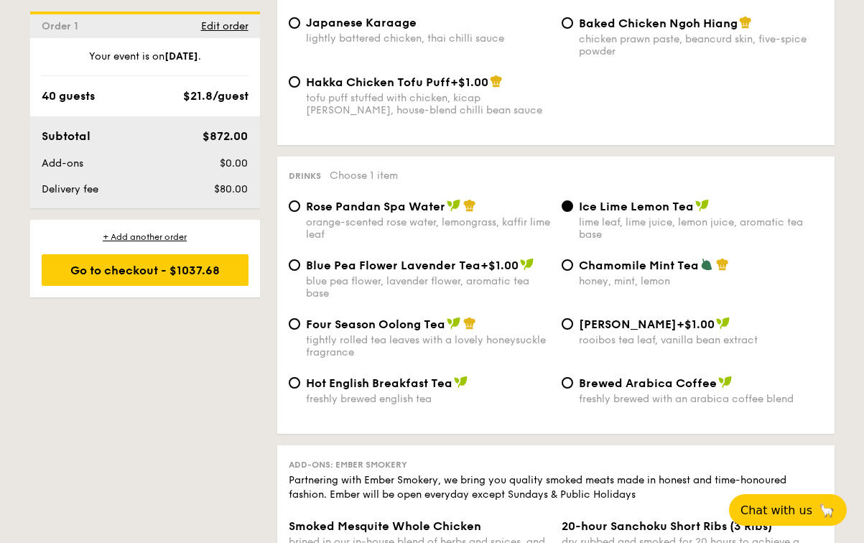
click at [389, 288] on div "blue pea flower, lavender flower, aromatic tea base" at bounding box center [428, 287] width 244 height 24
click at [300, 271] on input "Blue Pea Flower Lavender Tea +$1.00 blue pea flower, lavender flower, aromatic …" at bounding box center [294, 264] width 11 height 11
radio input "true"
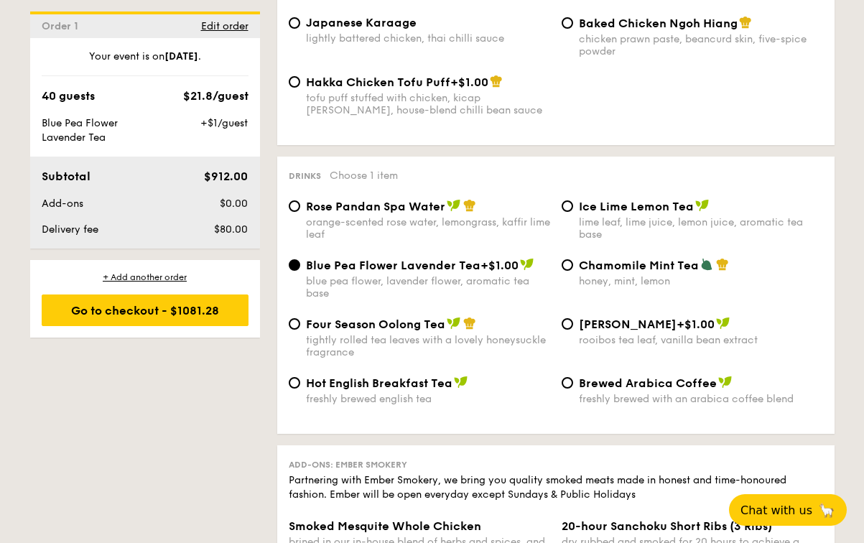
click at [620, 225] on div "lime leaf, lime juice, lemon juice, aromatic tea base" at bounding box center [701, 228] width 244 height 24
click at [573, 212] on input "Ice Lime Lemon Tea lime leaf, lime juice, lemon juice, aromatic tea base" at bounding box center [567, 205] width 11 height 11
radio input "true"
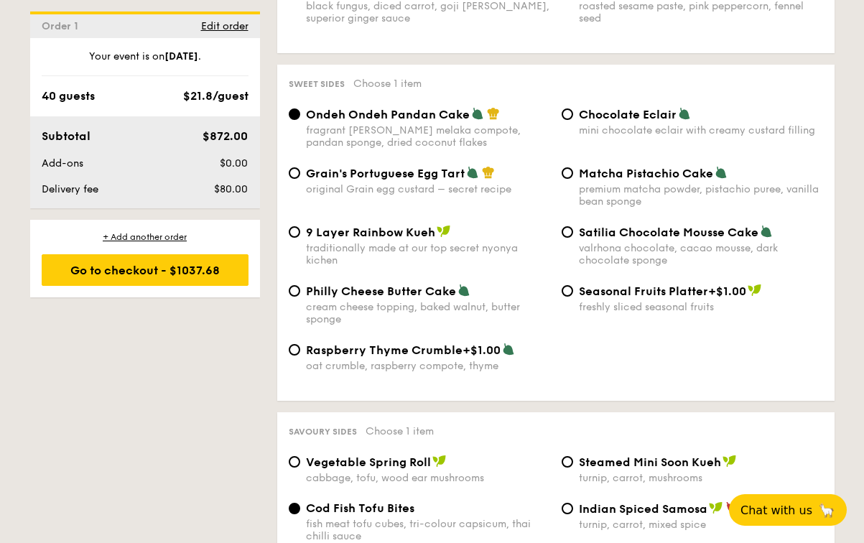
scroll to position [2119, 0]
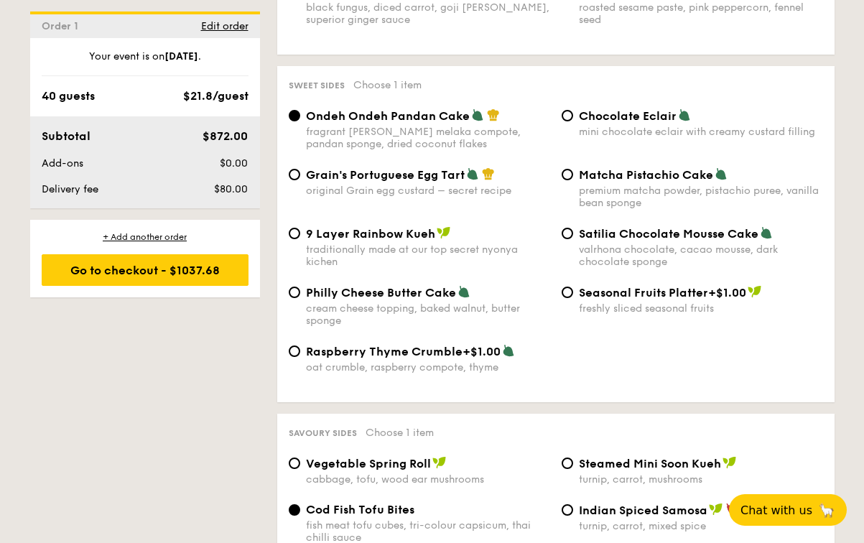
click at [596, 109] on span "Chocolate Eclair" at bounding box center [628, 116] width 98 height 14
click at [573, 110] on input "Chocolate Eclair mini chocolate eclair with creamy custard filling" at bounding box center [567, 115] width 11 height 11
radio input "true"
click at [428, 126] on div "fragrant gula melaka compote, pandan sponge, dried coconut flakes" at bounding box center [428, 138] width 244 height 24
click at [300, 121] on input "Ondeh Ondeh Pandan Cake fragrant gula melaka compote, pandan sponge, dried coco…" at bounding box center [294, 115] width 11 height 11
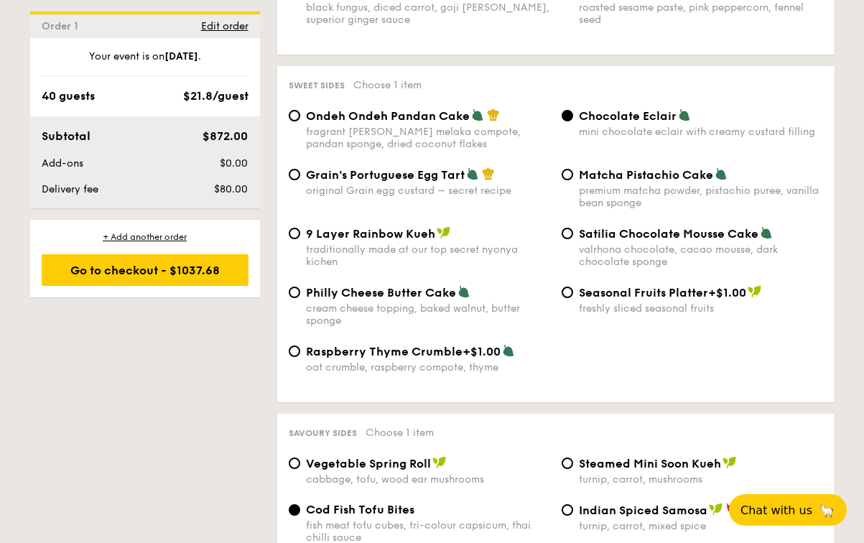
radio input "true"
click at [329, 244] on div "traditionally made at our top secret nyonya kichen" at bounding box center [428, 256] width 244 height 24
click at [300, 236] on input "9 Layer Rainbow Kueh traditionally made at our top secret nyonya kichen" at bounding box center [294, 233] width 11 height 11
radio input "true"
click at [351, 185] on div "original Grain egg custard – secret recipe" at bounding box center [428, 191] width 244 height 12
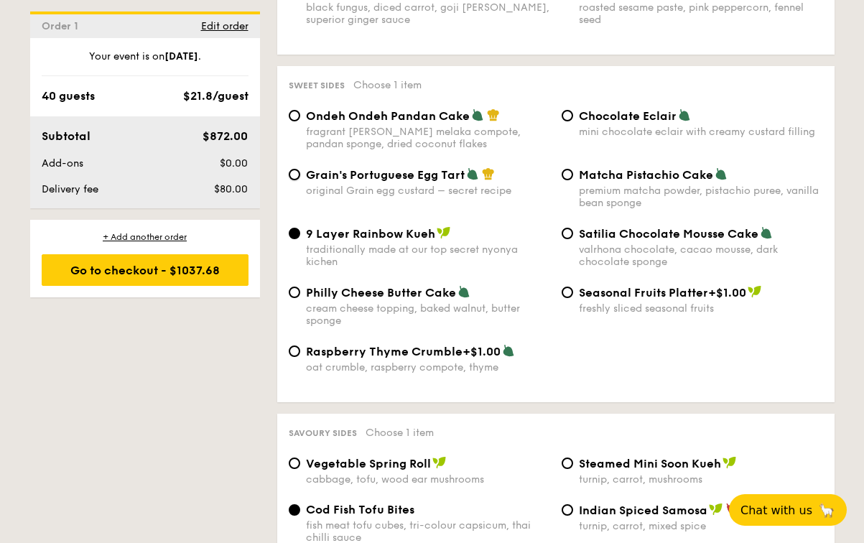
click at [300, 176] on input "Grain's Portuguese Egg Tart original Grain egg custard – secret recipe" at bounding box center [294, 174] width 11 height 11
radio input "true"
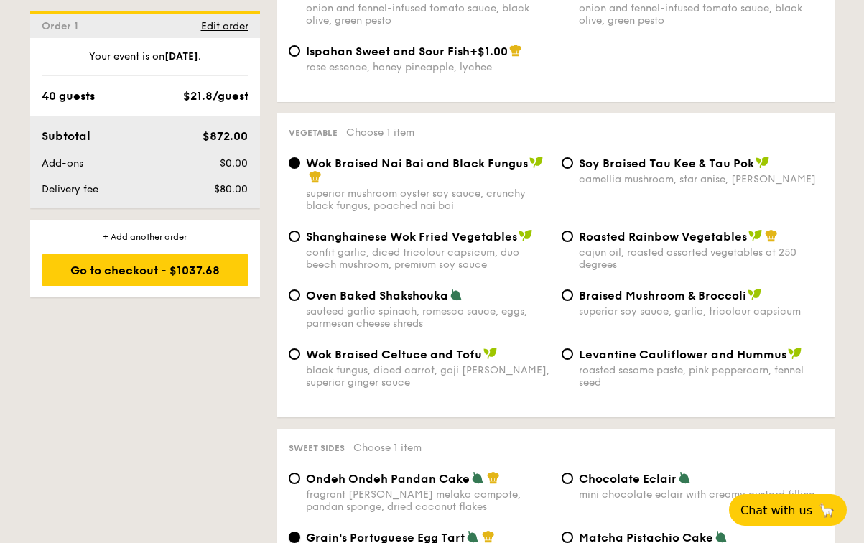
scroll to position [1754, 0]
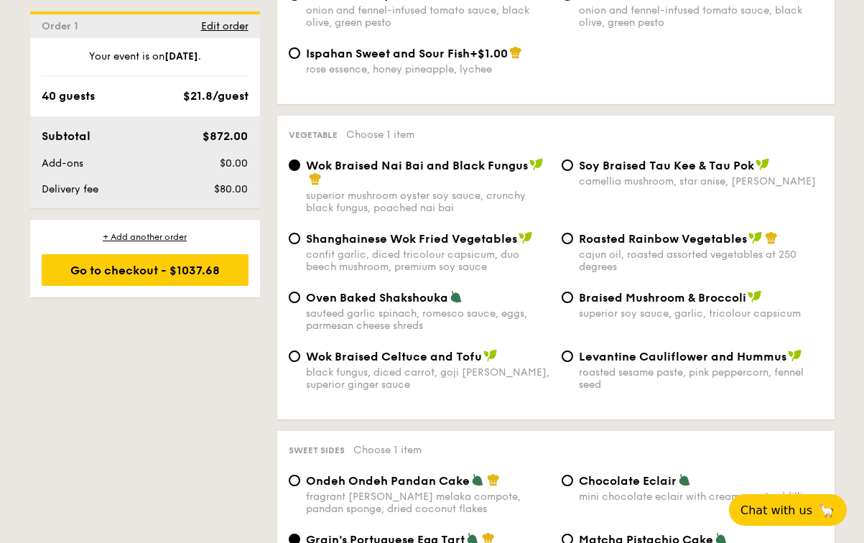
click at [411, 291] on span "Oven Baked Shakshouka" at bounding box center [377, 298] width 142 height 14
click at [300, 292] on input "Oven Baked Shakshouka sauteed garlic spinach, romesco sauce, eggs, parmesan che…" at bounding box center [294, 297] width 11 height 11
radio input "true"
click at [337, 16] on div "Marinara Dory Stew onion and fennel-infused tomato sauce, black olive, green pe…" at bounding box center [556, 17] width 546 height 58
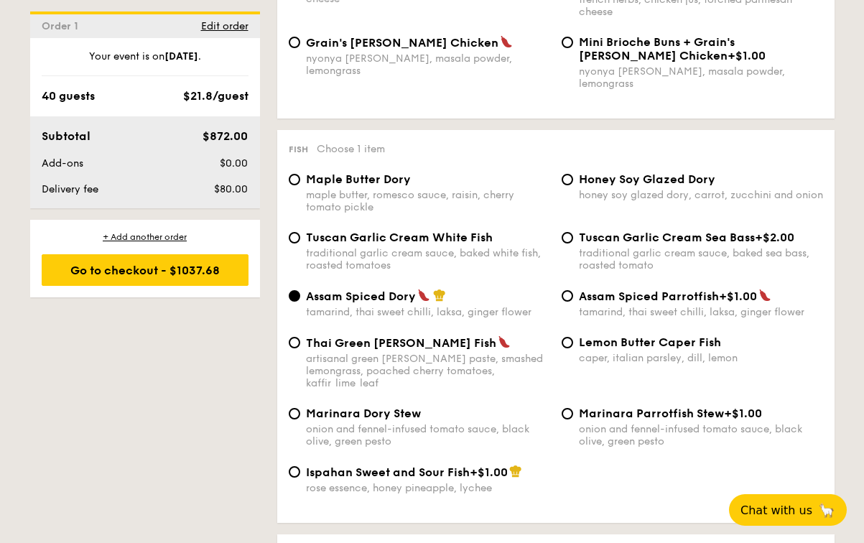
scroll to position [1331, 0]
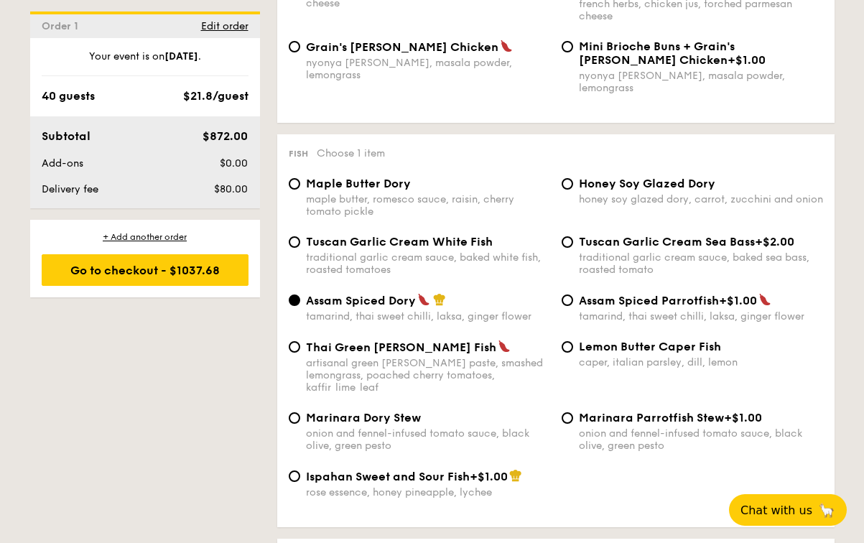
click at [329, 184] on span "Maple Butter Dory" at bounding box center [358, 184] width 105 height 14
click at [300, 184] on input "Maple Butter Dory maple butter, romesco sauce, raisin, cherry tomato pickle" at bounding box center [294, 183] width 11 height 11
radio input "true"
click at [601, 185] on span "Honey Soy Glazed Dory" at bounding box center [647, 184] width 137 height 14
click at [573, 185] on input "Honey Soy Glazed Dory honey soy glazed dory, carrot, zucchini and onion" at bounding box center [567, 183] width 11 height 11
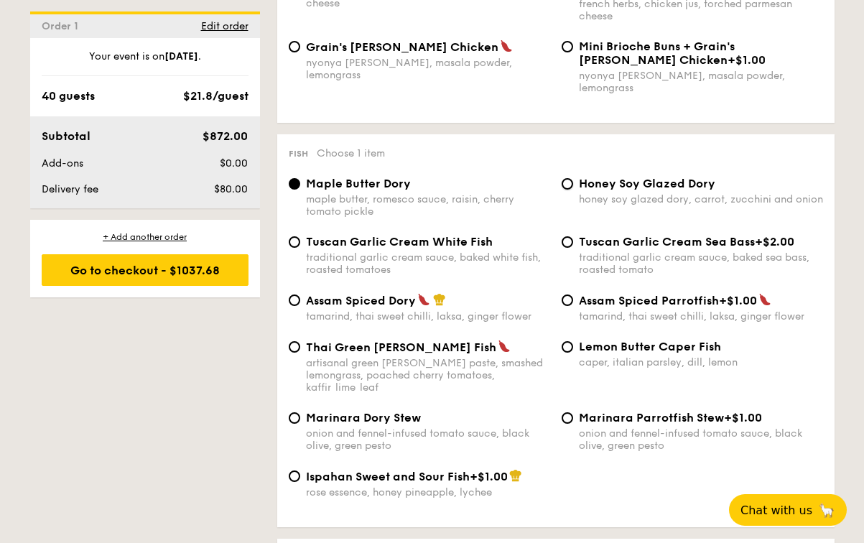
radio input "true"
click at [325, 182] on span "Maple Butter Dory" at bounding box center [358, 184] width 105 height 14
click at [300, 182] on input "Maple Butter Dory maple butter, romesco sauce, raisin, cherry tomato pickle" at bounding box center [294, 183] width 11 height 11
radio input "true"
click at [634, 193] on div "honey soy glazed dory, carrot, zucchini and onion" at bounding box center [701, 199] width 244 height 12
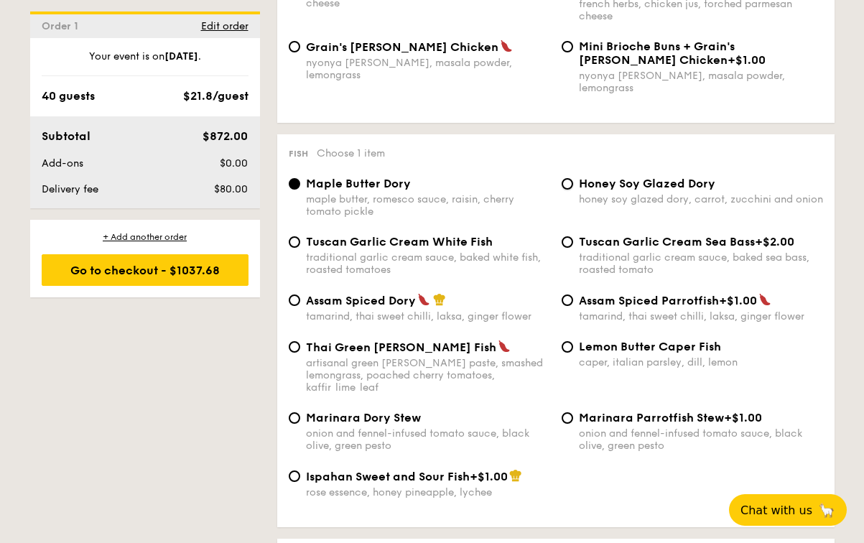
click at [573, 190] on input "Honey Soy Glazed Dory honey soy glazed dory, carrot, zucchini and onion" at bounding box center [567, 183] width 11 height 11
radio input "true"
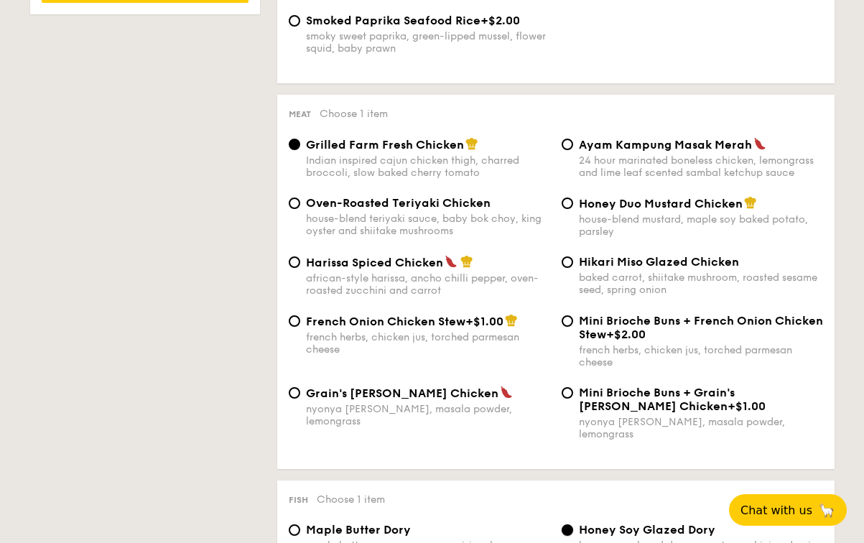
scroll to position [979, 0]
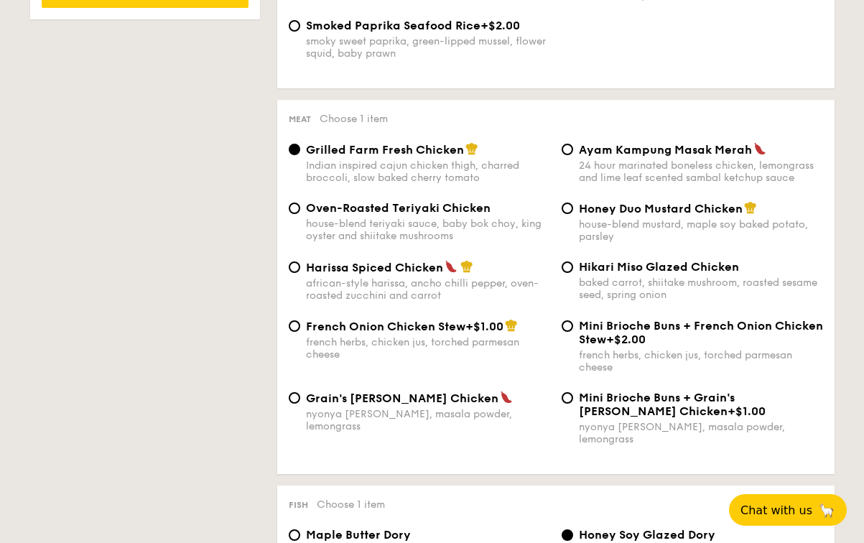
click at [377, 226] on div "house-blend teriyaki sauce, baby bok choy, king oyster and shiitake mushrooms" at bounding box center [428, 230] width 244 height 24
click at [300, 214] on input "Oven-Roasted Teriyaki Chicken house-blend teriyaki sauce, baby bok choy, king o…" at bounding box center [294, 208] width 11 height 11
radio input "true"
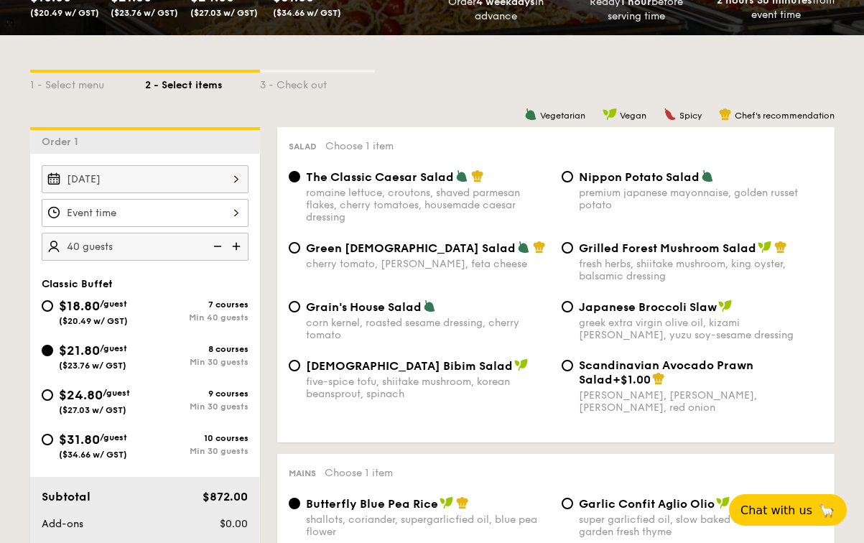
scroll to position [273, 0]
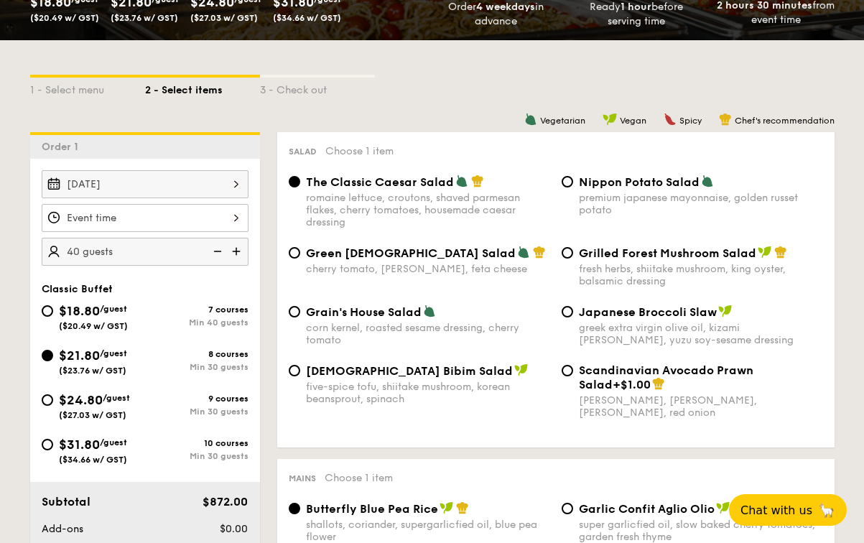
click at [620, 183] on span "Nippon Potato Salad" at bounding box center [639, 182] width 121 height 14
click at [573, 183] on input "Nippon Potato Salad premium japanese mayonnaise, golden russet potato" at bounding box center [567, 181] width 11 height 11
radio input "true"
click at [606, 257] on span "Grilled Forest Mushroom Salad" at bounding box center [667, 253] width 177 height 14
click at [573, 257] on input "Grilled Forest Mushroom Salad fresh herbs, shiitake mushroom, king oyster, bals…" at bounding box center [567, 252] width 11 height 11
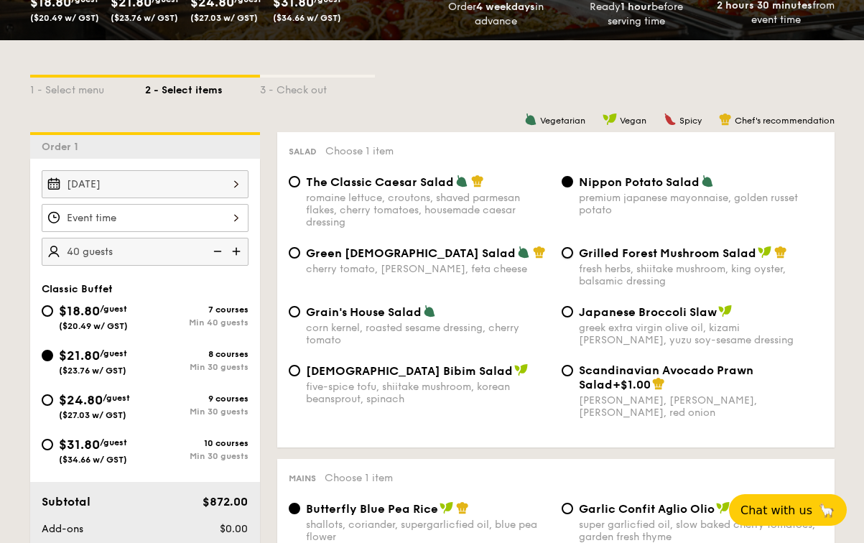
radio input "true"
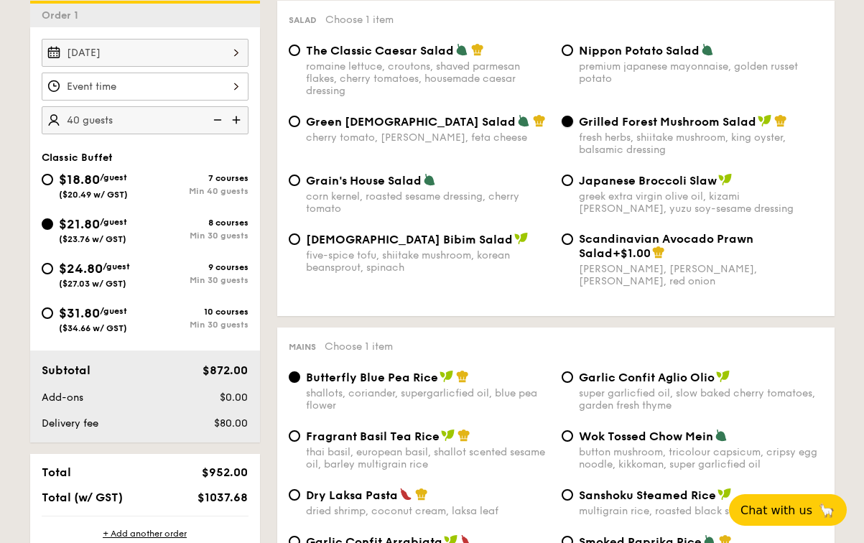
scroll to position [407, 0]
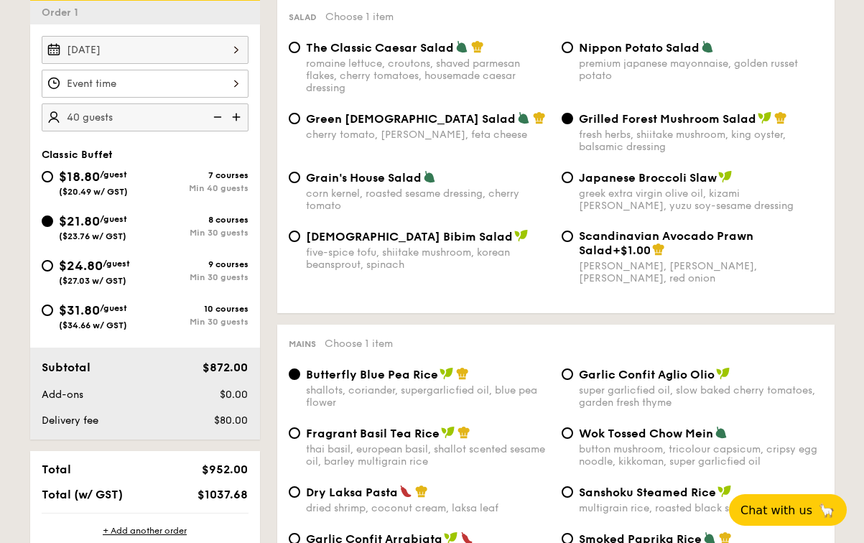
click at [219, 120] on img at bounding box center [217, 116] width 22 height 27
type input "35 guests"
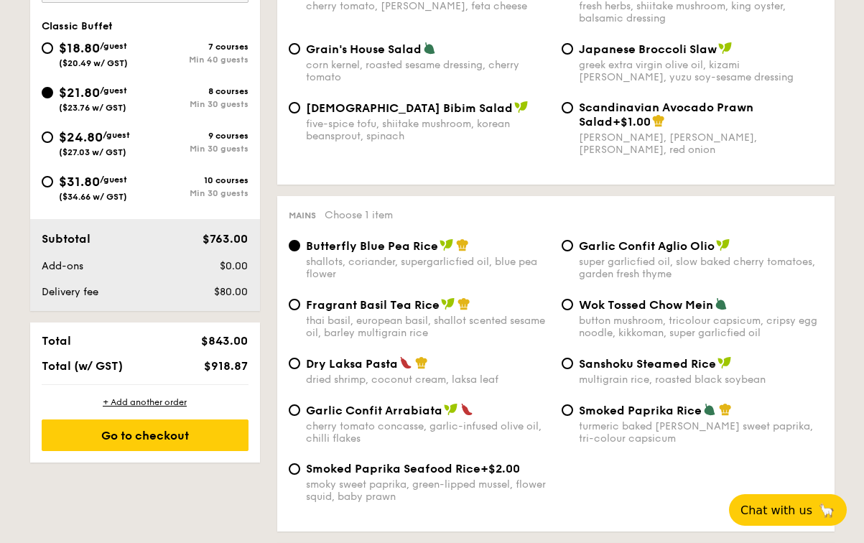
scroll to position [549, 0]
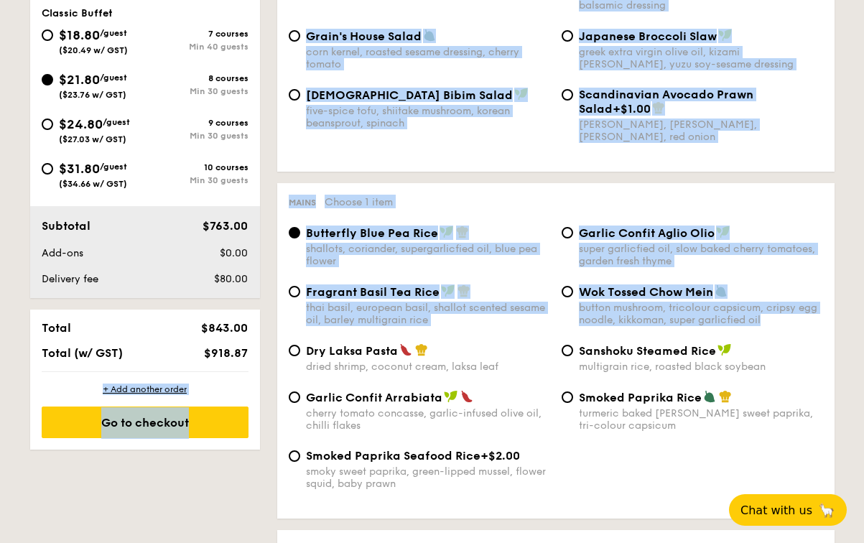
drag, startPoint x: 198, startPoint y: 356, endPoint x: 263, endPoint y: 356, distance: 65.4
click at [241, 351] on span "$918.87" at bounding box center [226, 353] width 44 height 14
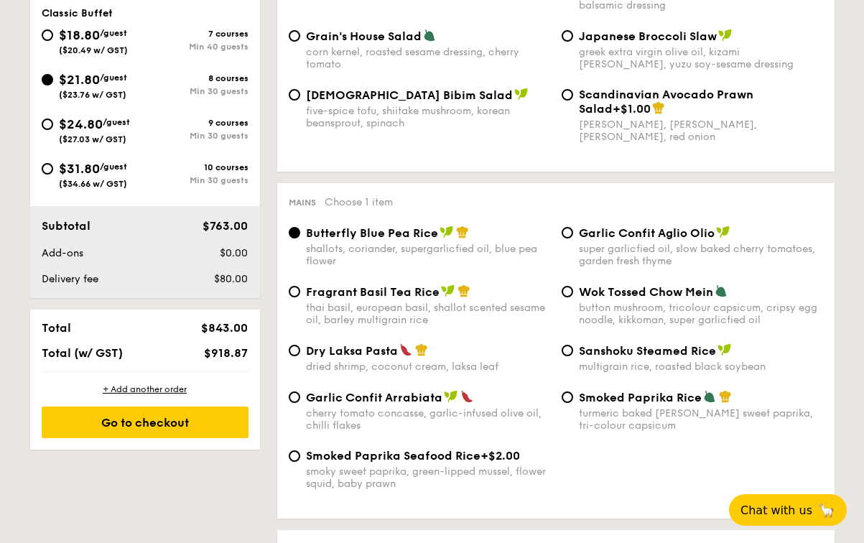
drag, startPoint x: 201, startPoint y: 354, endPoint x: 239, endPoint y: 354, distance: 37.4
click at [239, 354] on div "$918.87" at bounding box center [211, 353] width 88 height 14
click at [239, 354] on span "$918.87" at bounding box center [226, 353] width 44 height 14
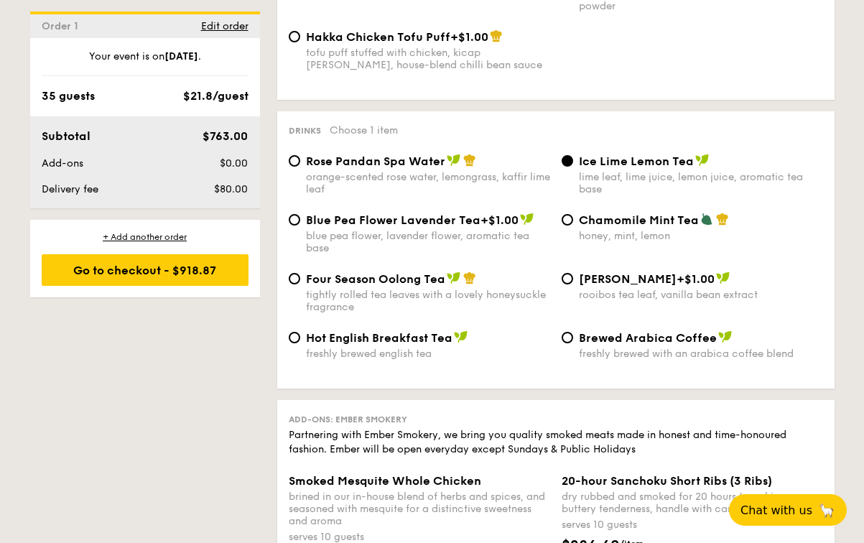
scroll to position [2708, 0]
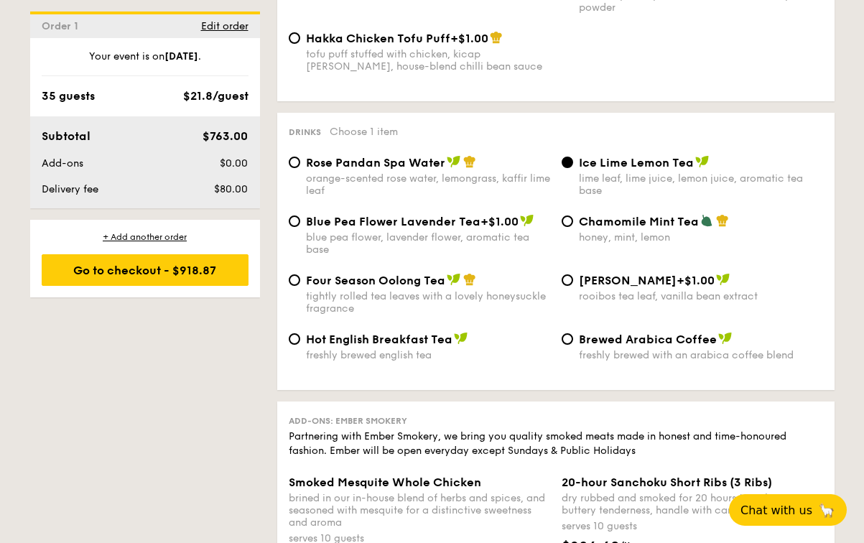
click at [198, 136] on div "$763.00" at bounding box center [211, 136] width 88 height 17
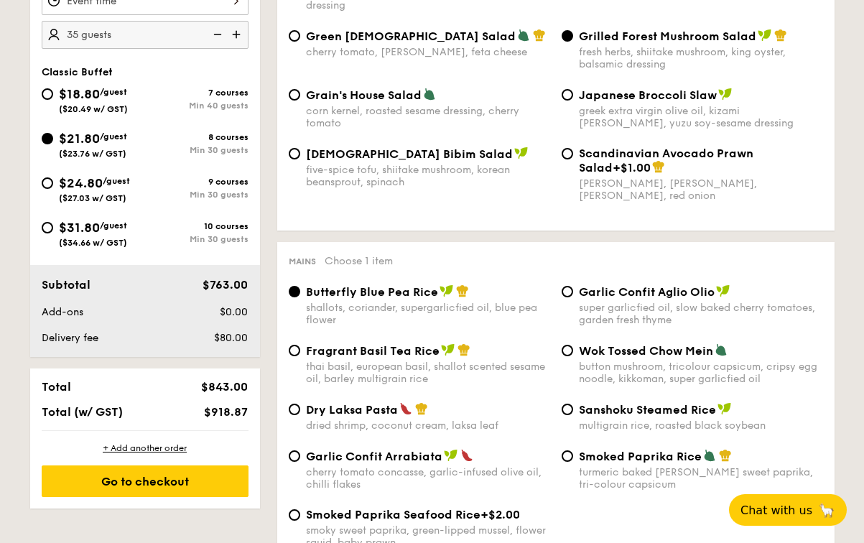
scroll to position [491, 0]
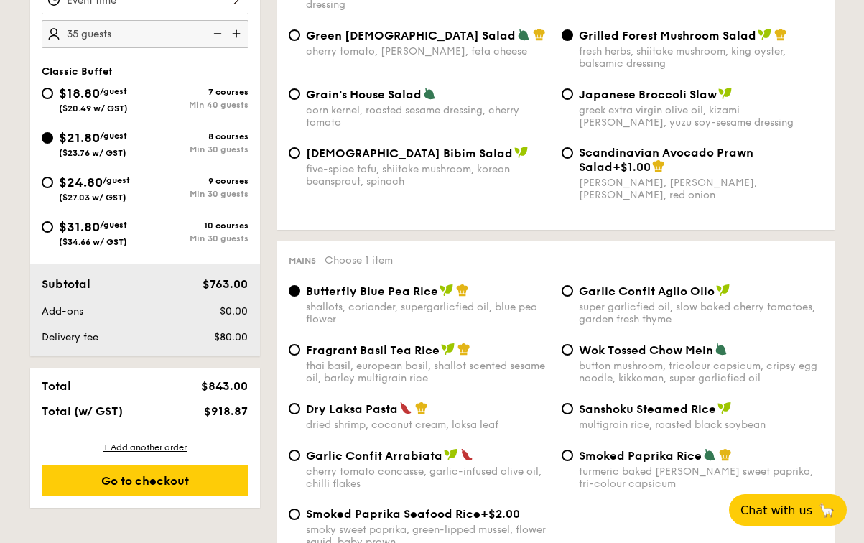
click at [100, 93] on span "$18.80" at bounding box center [79, 94] width 41 height 16
click at [53, 93] on input "$18.80 /guest ($20.49 w/ GST) 7 courses Min 40 guests" at bounding box center [47, 93] width 11 height 11
radio input "true"
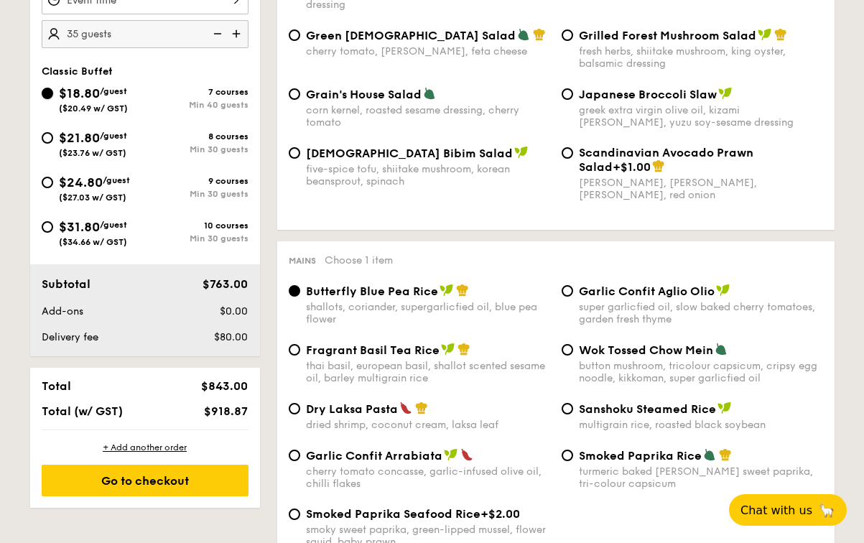
radio input "true"
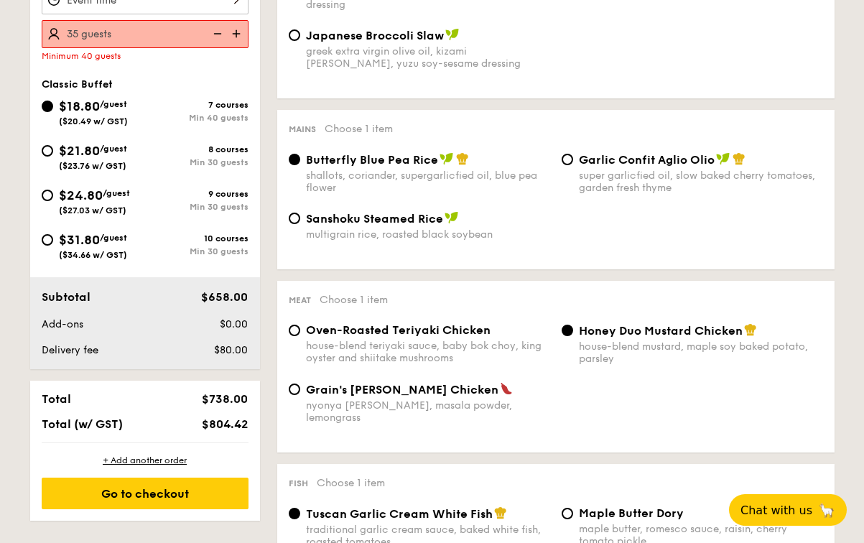
click at [236, 37] on img at bounding box center [238, 33] width 22 height 27
type input "40 guests"
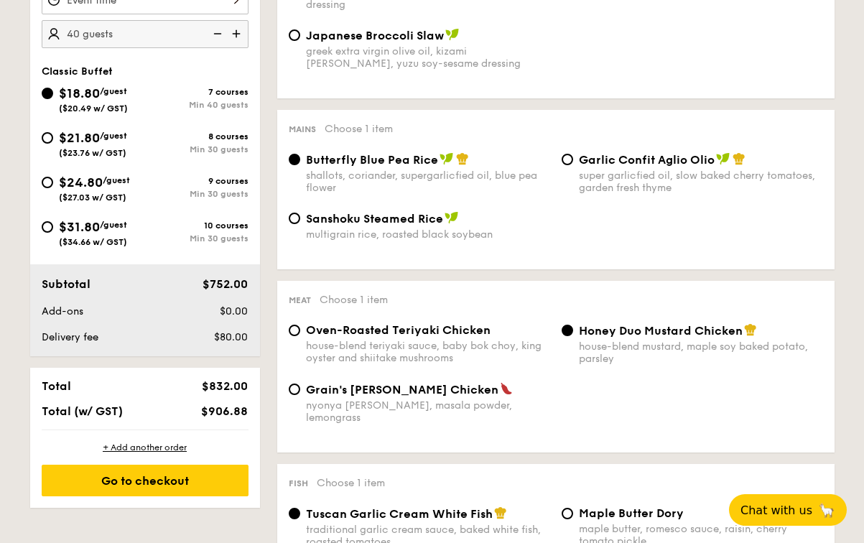
click at [110, 143] on div "$21.80 /guest ($23.76 w/ GST)" at bounding box center [93, 143] width 68 height 30
click at [53, 143] on input "$21.80 /guest ($23.76 w/ GST) 8 courses Min 30 guests" at bounding box center [47, 137] width 11 height 11
radio input "true"
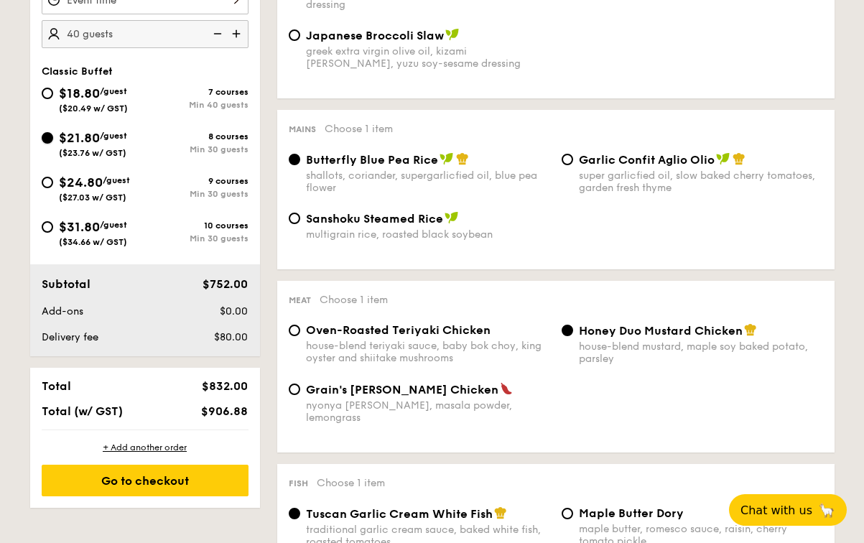
radio input "true"
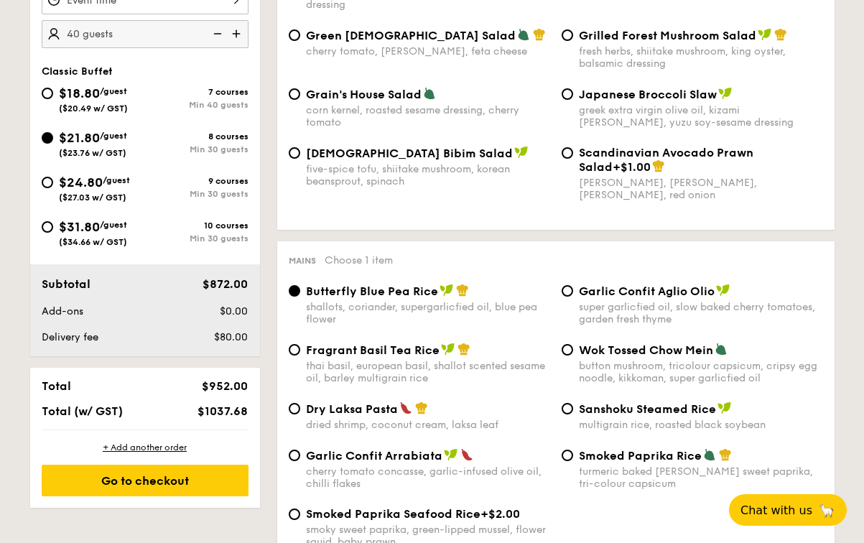
click at [221, 30] on img at bounding box center [217, 33] width 22 height 27
type input "35 guests"
click at [128, 97] on div "$18.80 /guest ($20.49 w/ GST)" at bounding box center [93, 98] width 69 height 30
click at [53, 97] on input "$18.80 /guest ($20.49 w/ GST) 7 courses Min 40 guests" at bounding box center [47, 93] width 11 height 11
radio input "true"
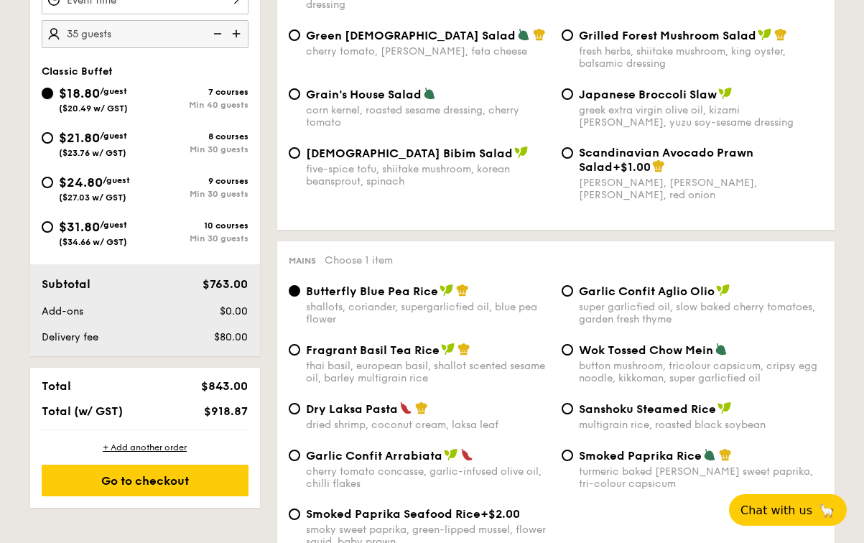
radio input "true"
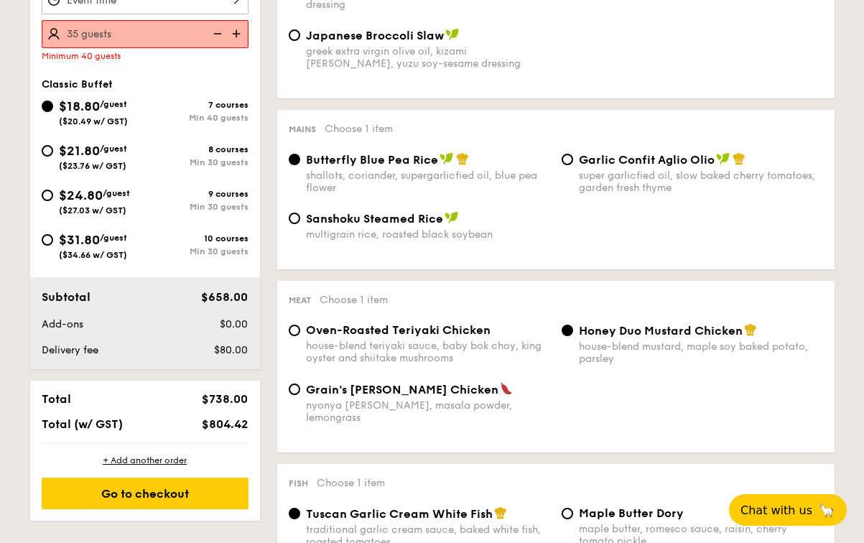
click at [121, 165] on span "($23.76 w/ GST)" at bounding box center [93, 166] width 68 height 10
click at [53, 157] on input "$21.80 /guest ($23.76 w/ GST) 8 courses Min 30 guests" at bounding box center [47, 150] width 11 height 11
radio input "true"
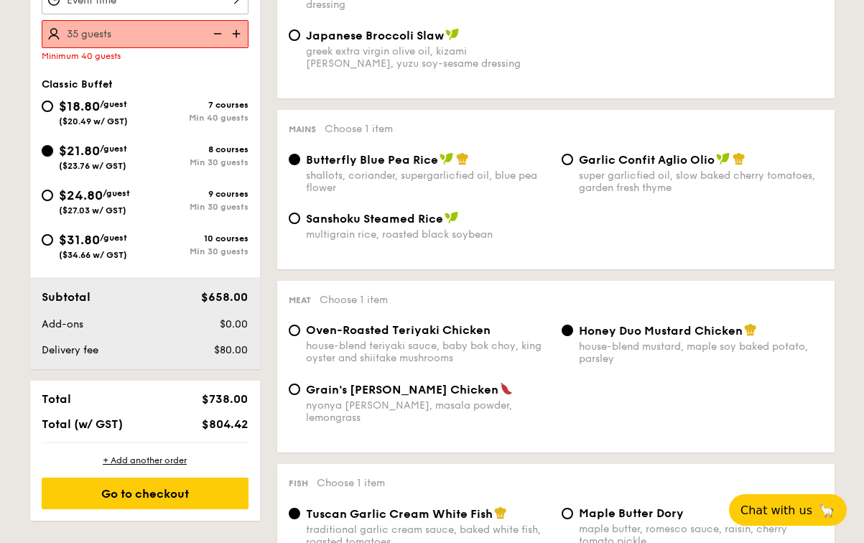
radio input "true"
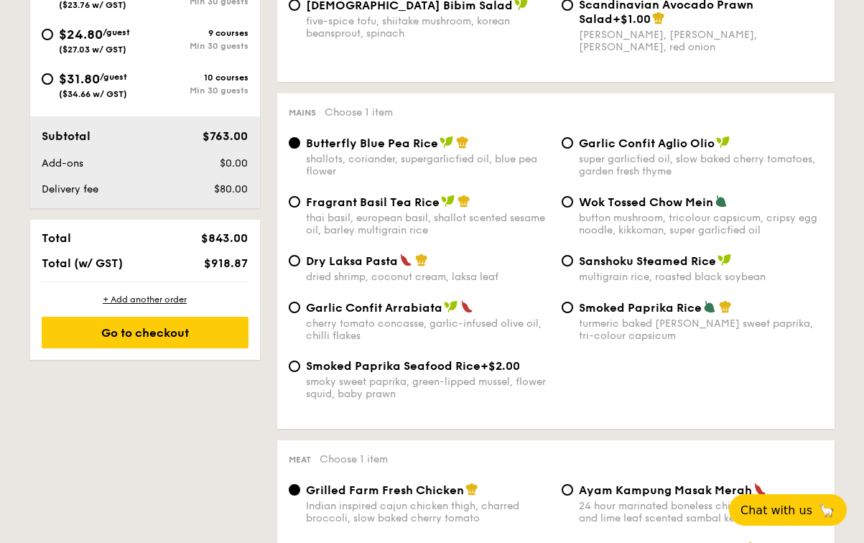
scroll to position [131, 0]
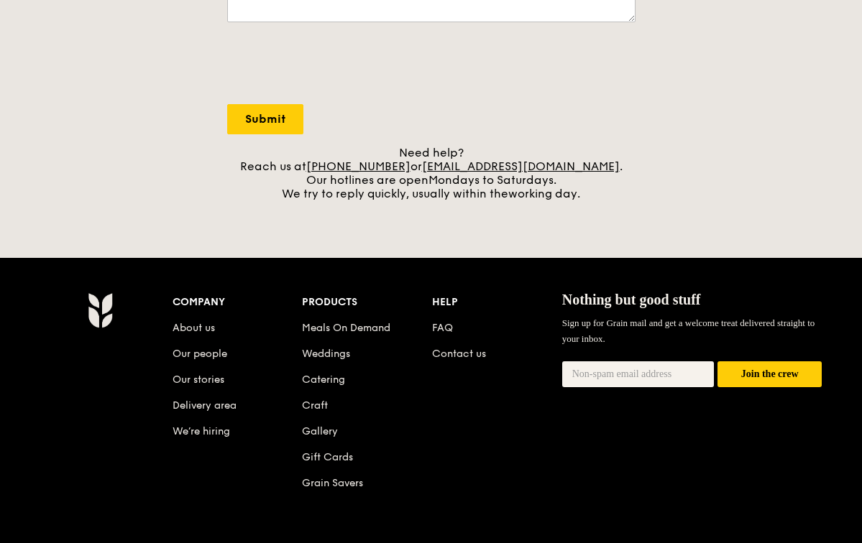
scroll to position [493, 0]
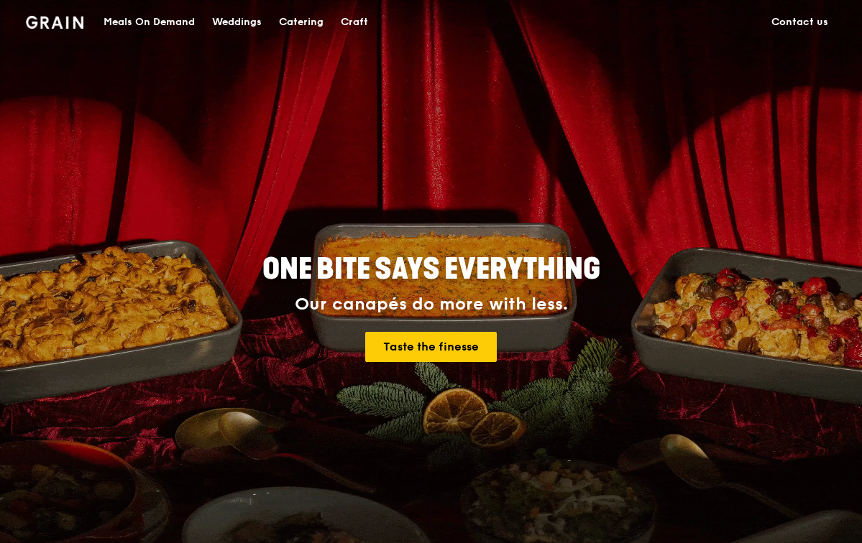
click at [798, 12] on link "Contact us" at bounding box center [799, 22] width 74 height 43
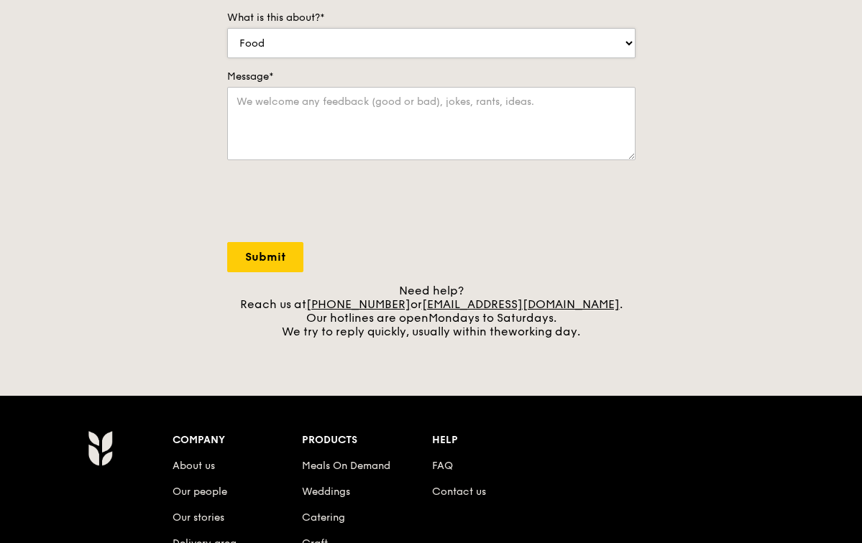
scroll to position [390, 0]
